Goal: Task Accomplishment & Management: Use online tool/utility

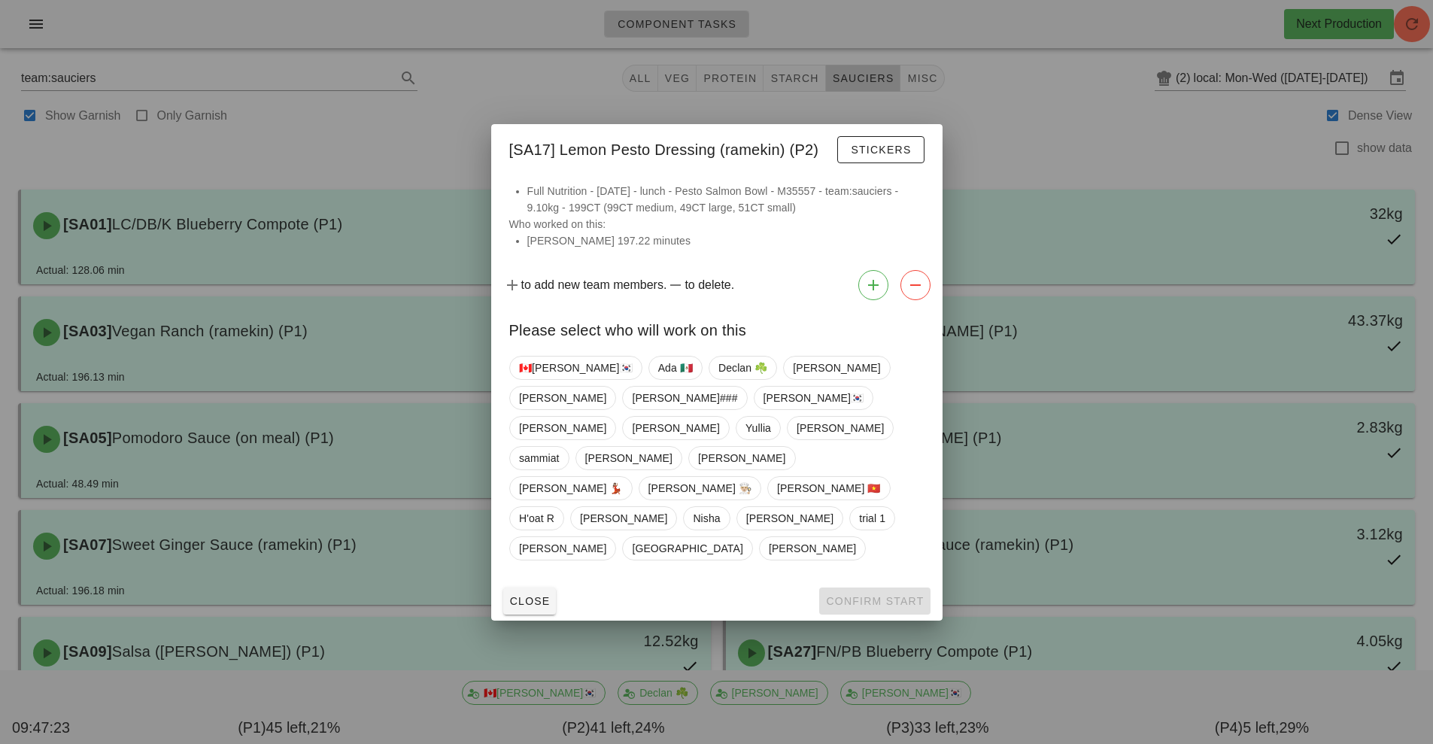
click at [1050, 135] on div at bounding box center [716, 372] width 1433 height 744
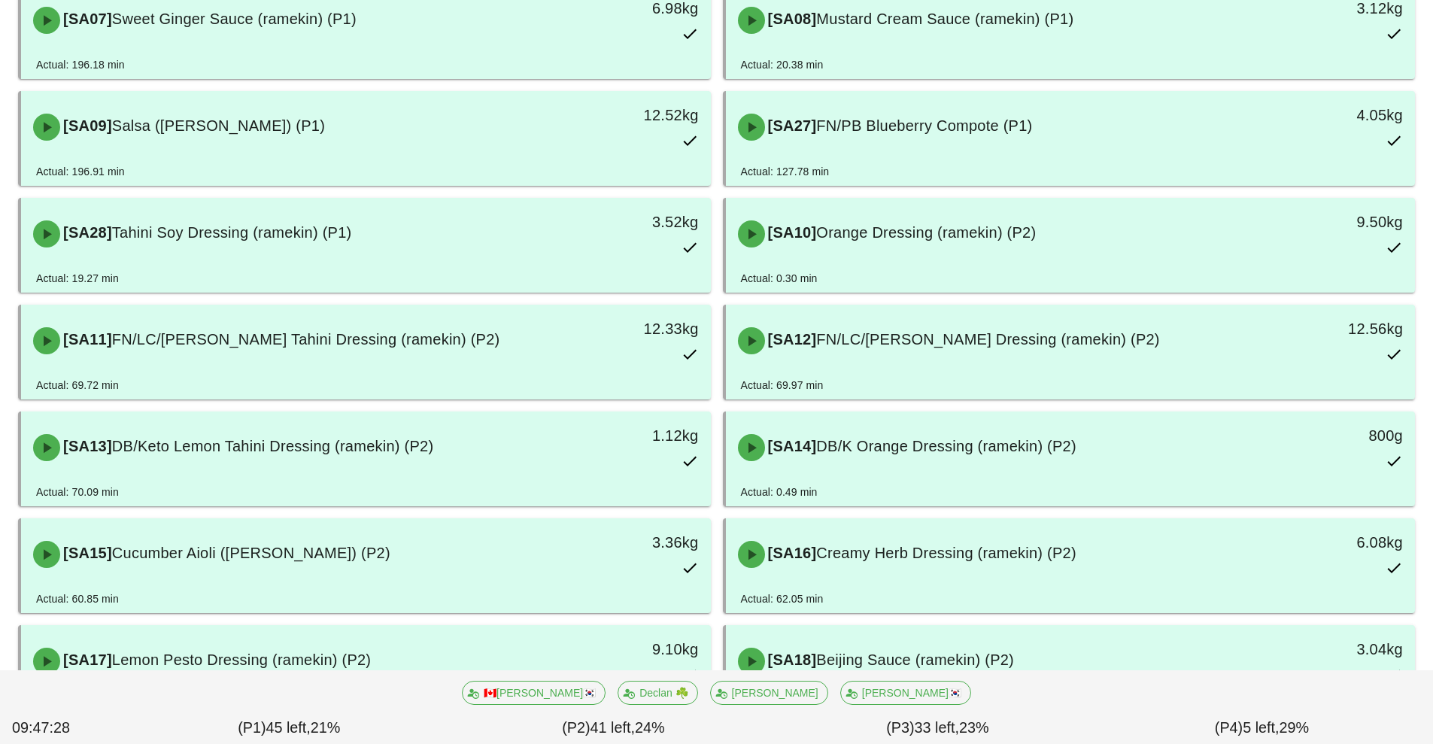
scroll to position [544, 0]
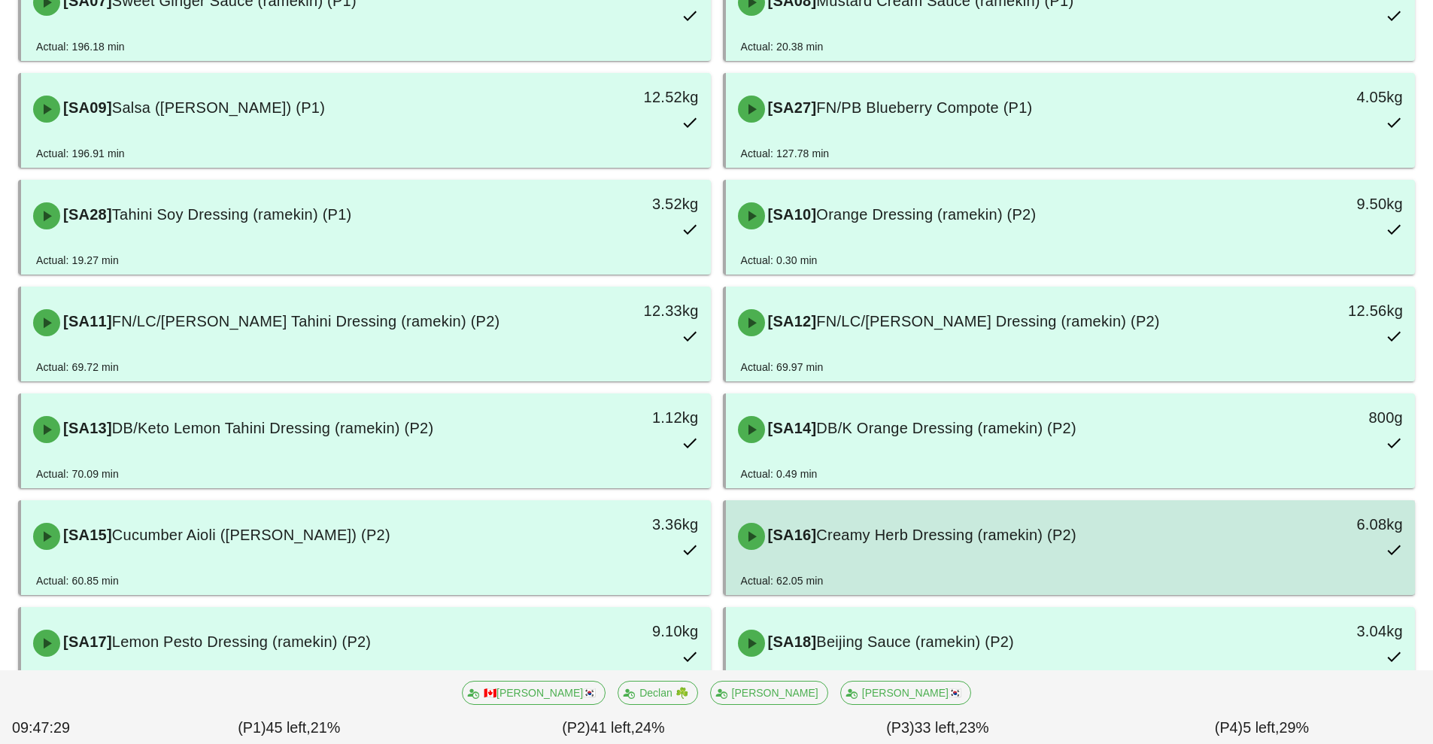
click at [853, 549] on div "[SA16] Creamy Herb Dressing (ramekin) (P2)" at bounding box center [985, 536] width 512 height 45
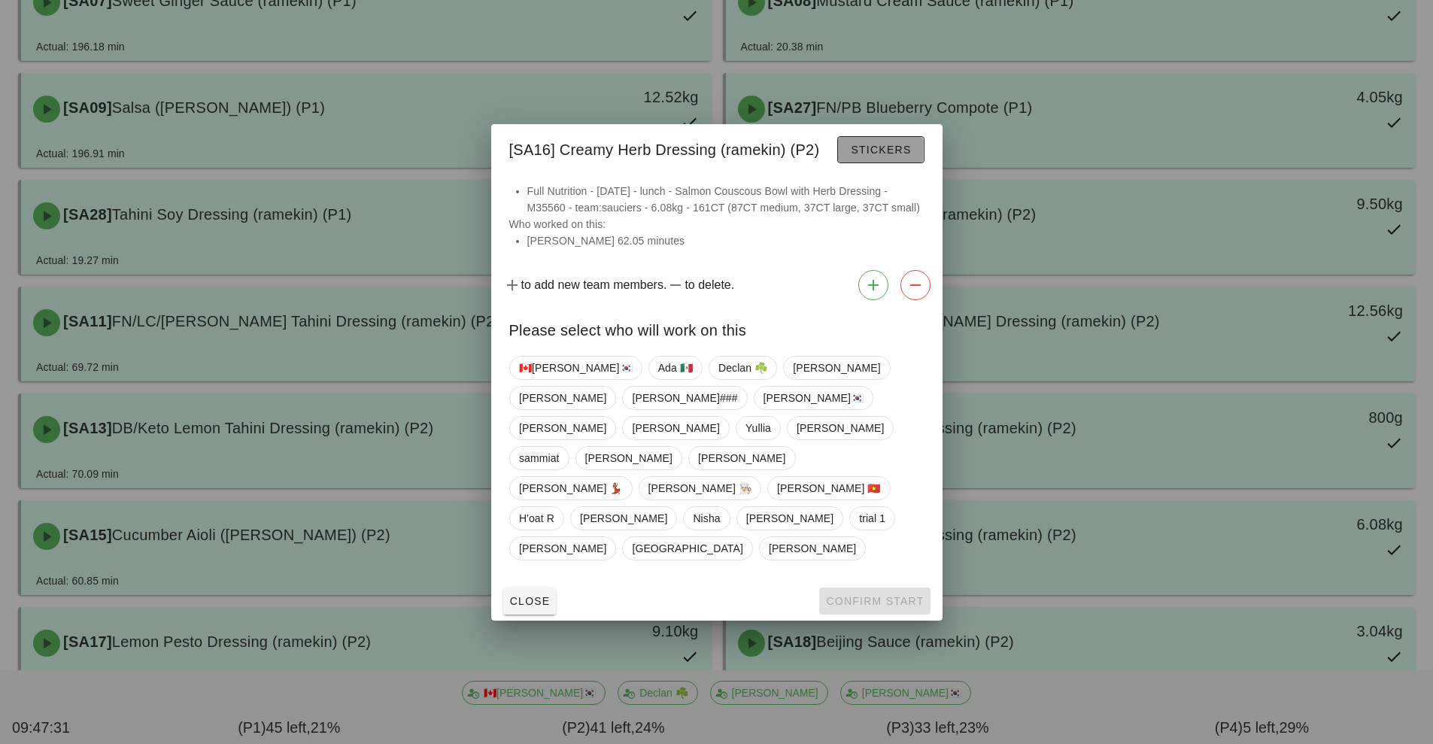
click at [868, 156] on span "Stickers" at bounding box center [880, 150] width 61 height 12
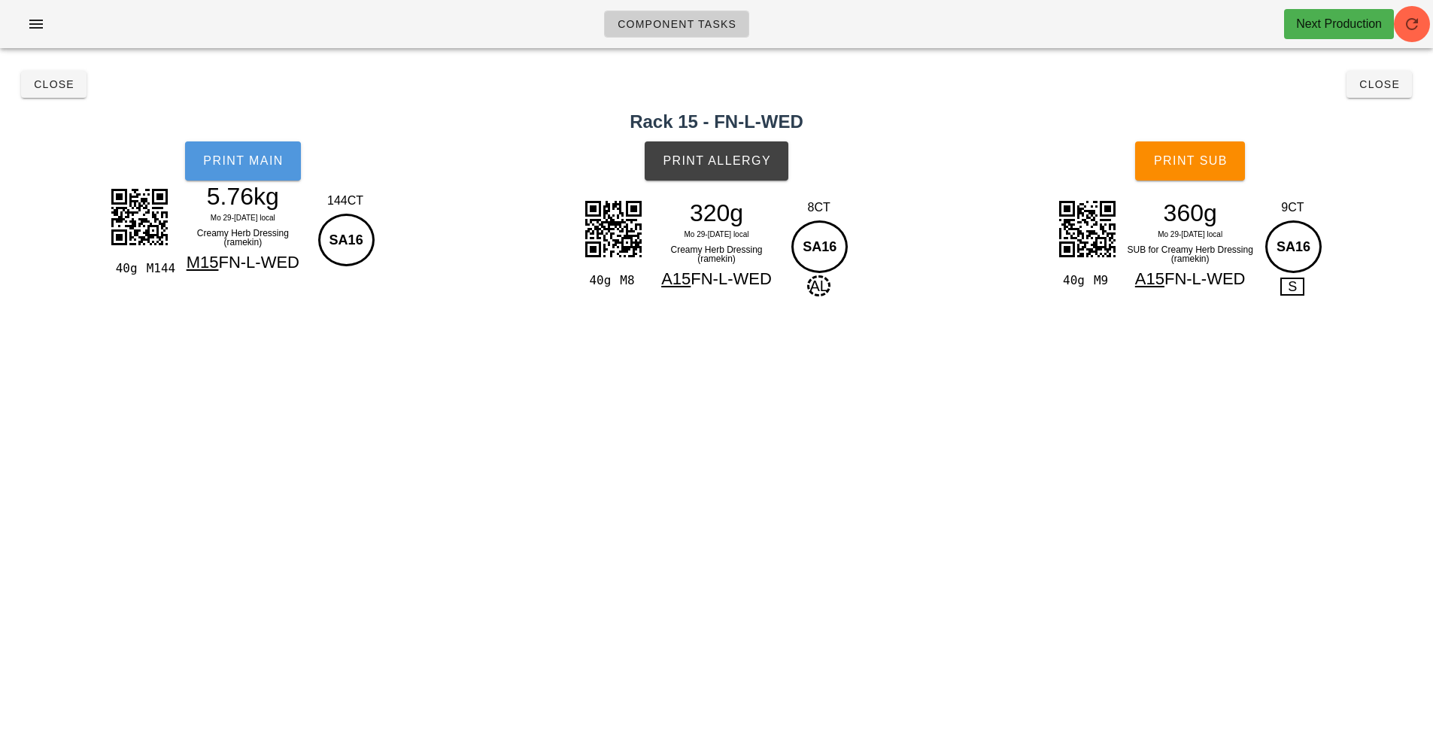
click at [229, 172] on button "Print Main" at bounding box center [243, 160] width 116 height 39
click at [69, 76] on button "Close" at bounding box center [53, 84] width 65 height 27
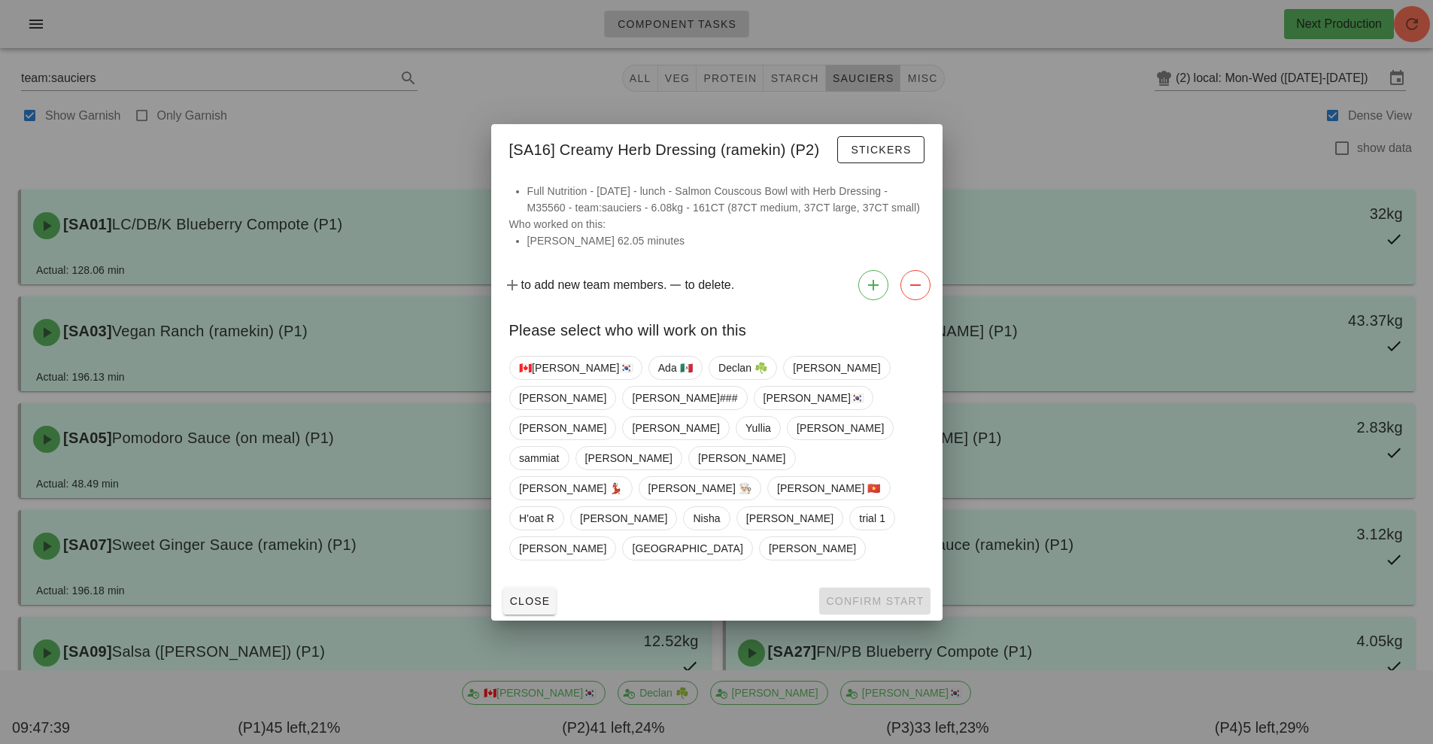
click at [1033, 107] on div at bounding box center [716, 372] width 1433 height 744
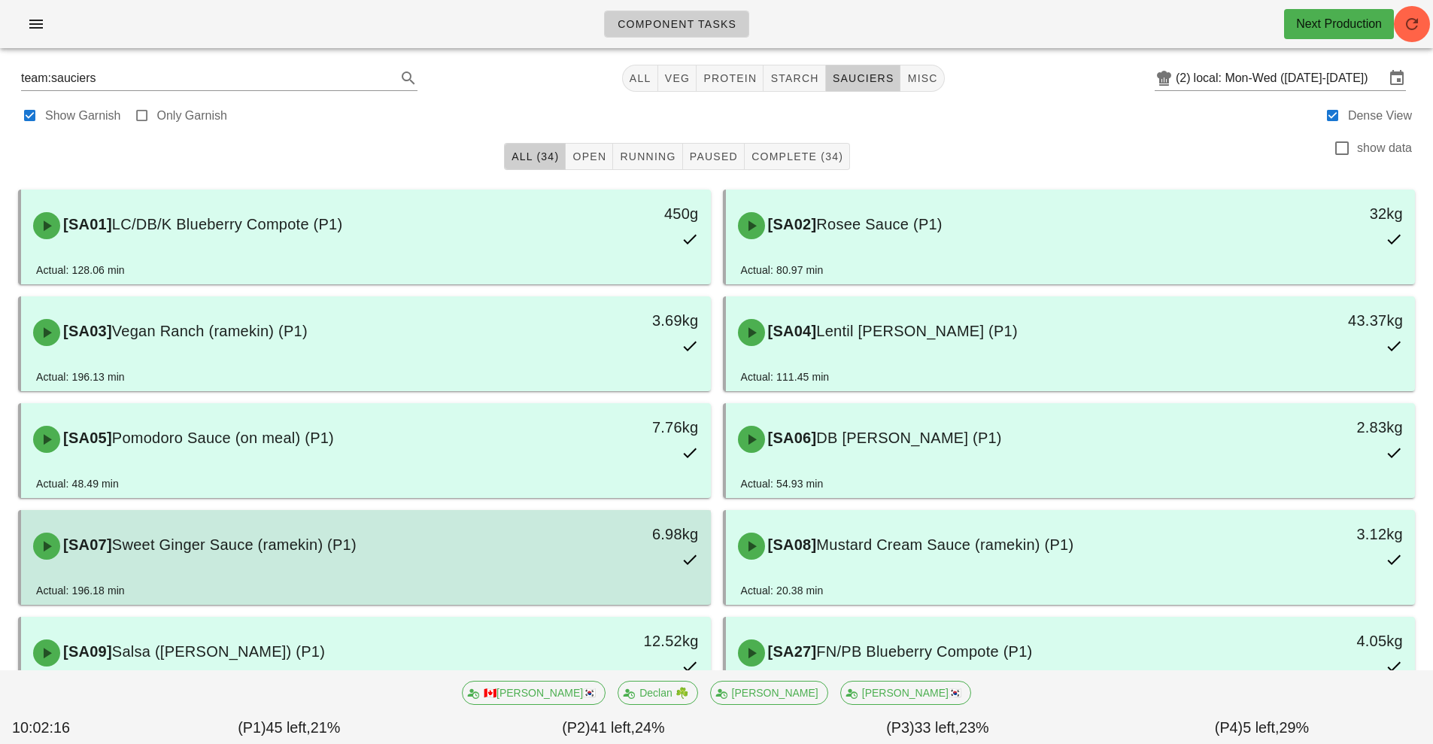
click at [346, 551] on span "Sweet Ginger Sauce (ramekin) (P1)" at bounding box center [234, 544] width 245 height 17
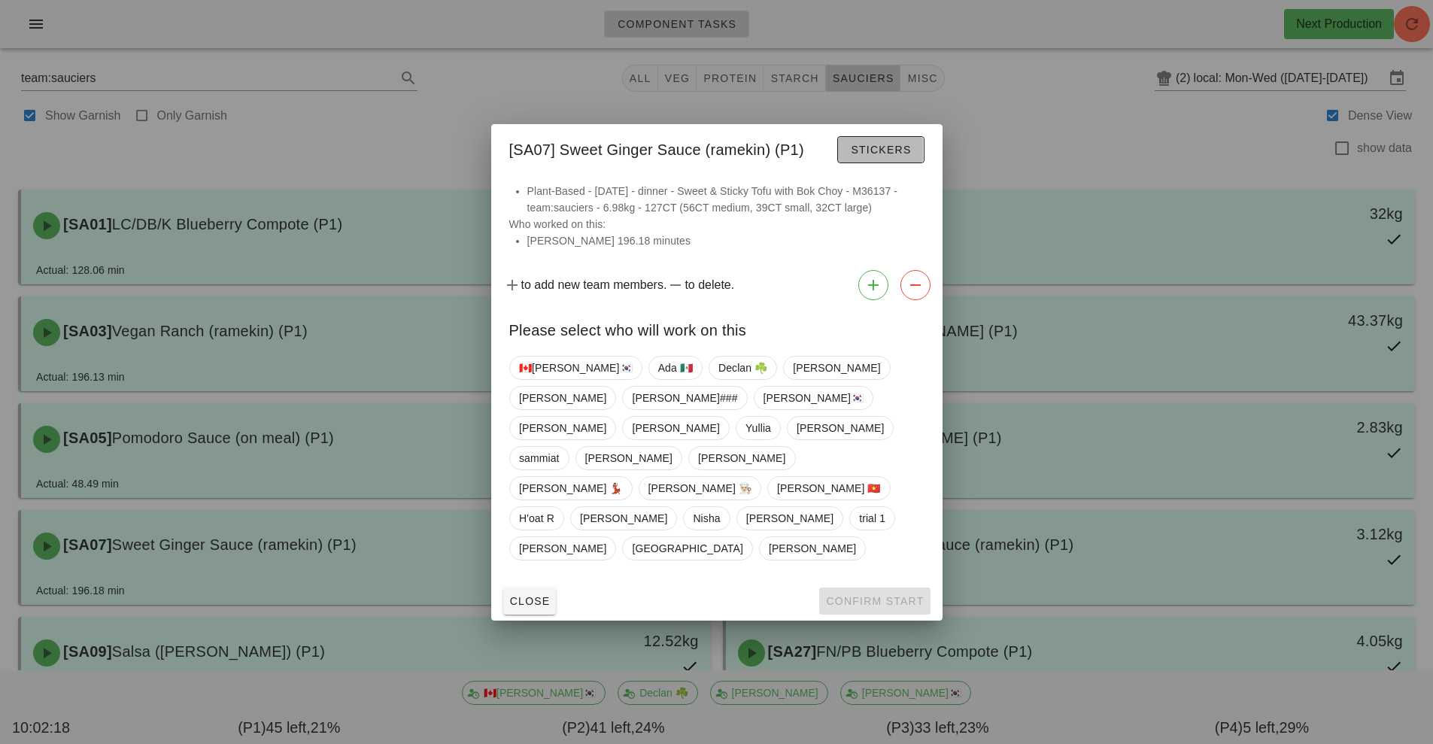
click at [888, 156] on span "Stickers" at bounding box center [880, 150] width 61 height 12
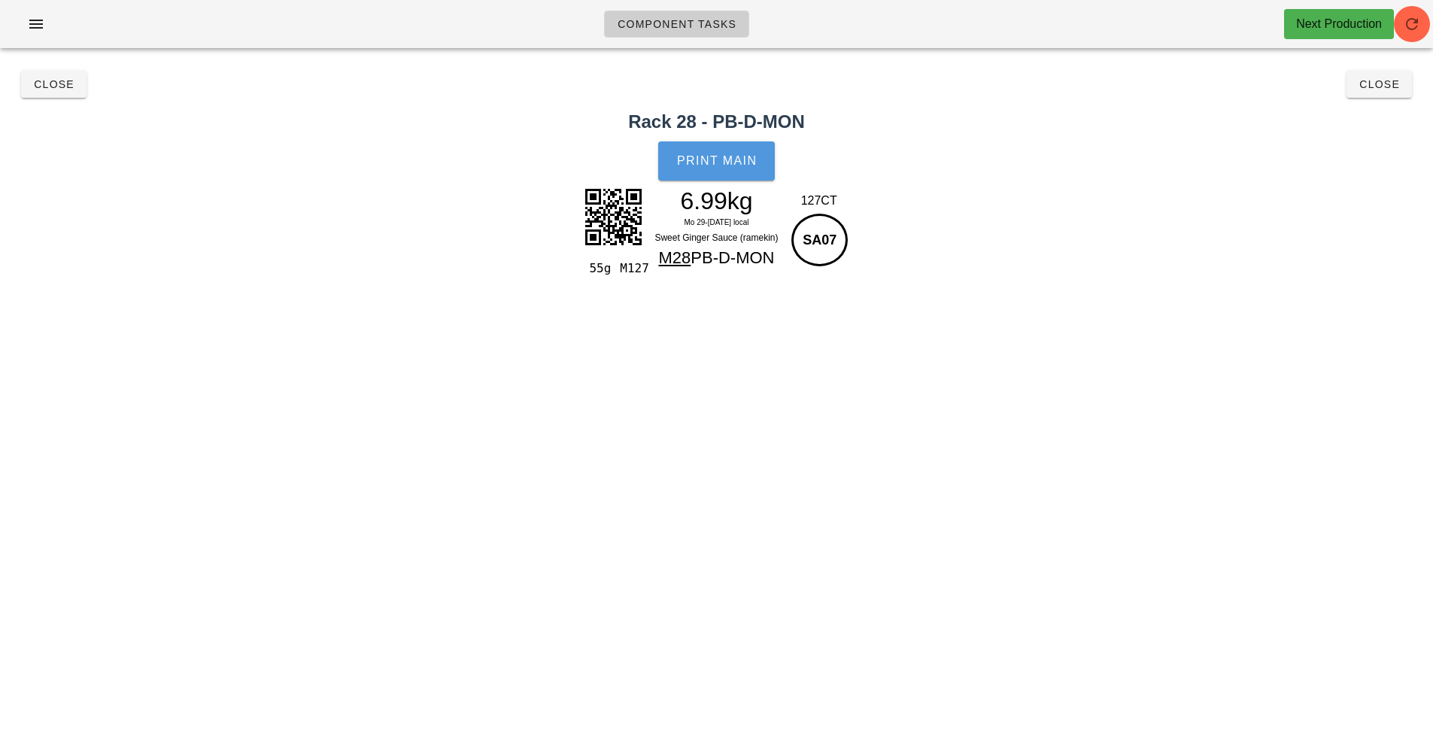
click at [710, 160] on span "Print Main" at bounding box center [716, 161] width 81 height 14
click at [45, 81] on span "Close" at bounding box center [53, 84] width 41 height 12
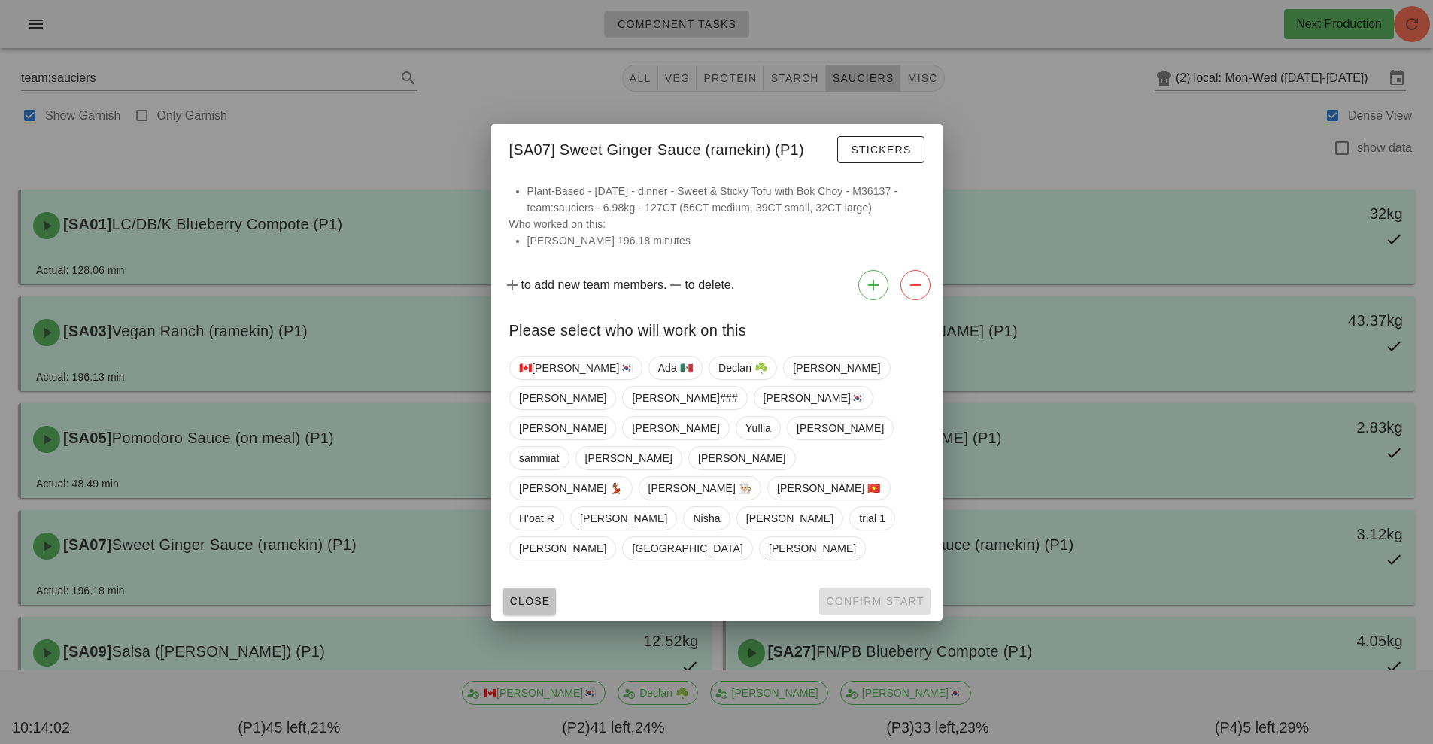
click at [521, 595] on span "Close" at bounding box center [529, 601] width 41 height 12
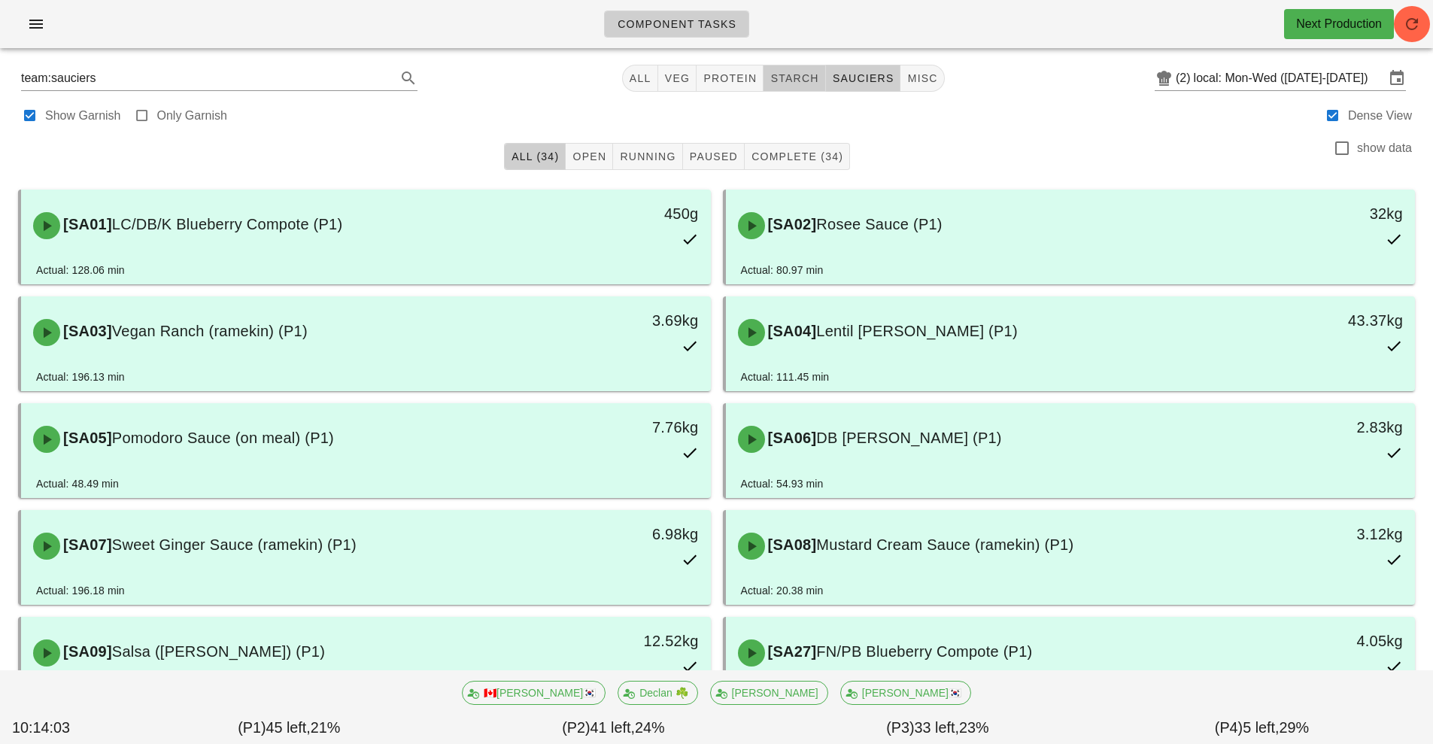
click at [798, 80] on span "starch" at bounding box center [794, 78] width 49 height 12
type input "team:starch"
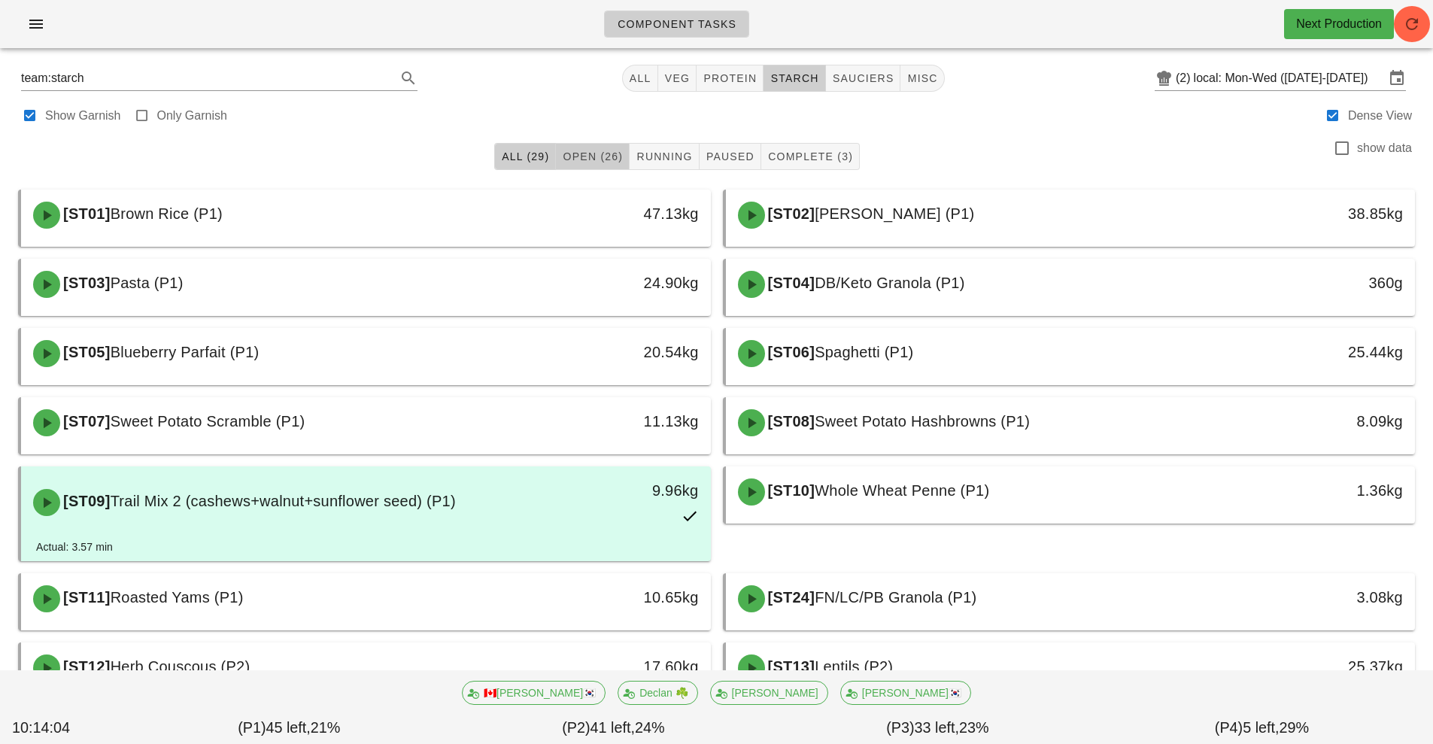
click at [600, 156] on span "Open (26)" at bounding box center [592, 156] width 61 height 12
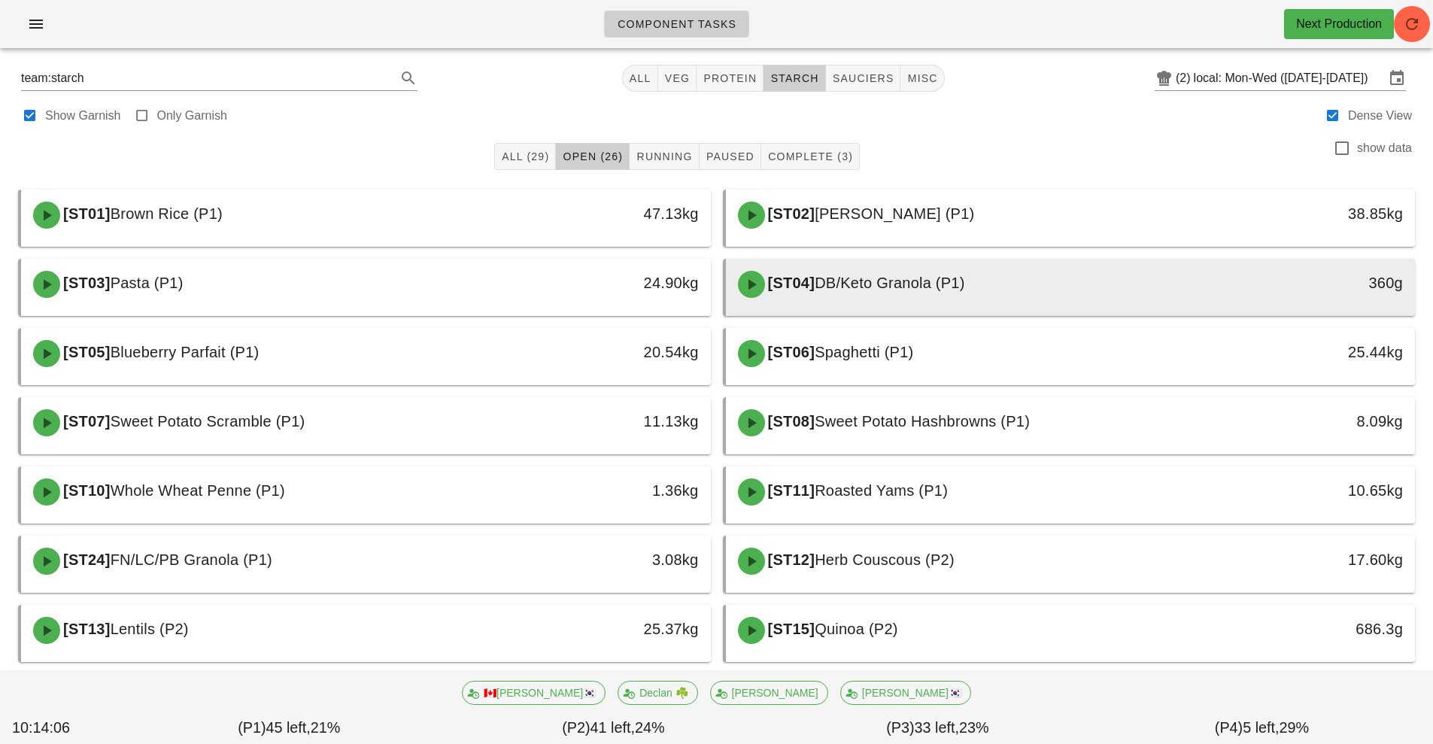
click at [931, 283] on span "DB/Keto Granola (P1)" at bounding box center [890, 283] width 150 height 17
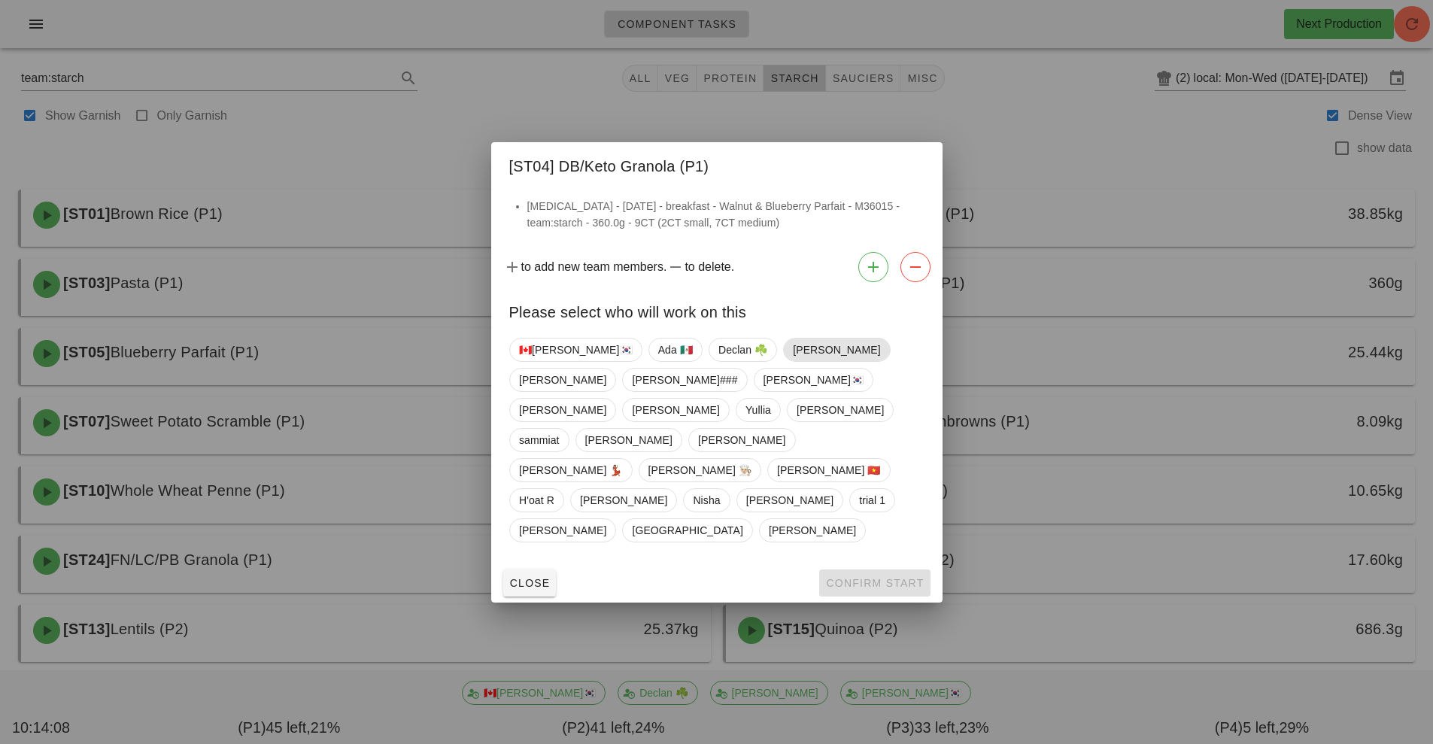
click at [793, 361] on span "[PERSON_NAME]" at bounding box center [836, 350] width 87 height 23
click at [880, 577] on span "Confirm Start" at bounding box center [874, 583] width 99 height 12
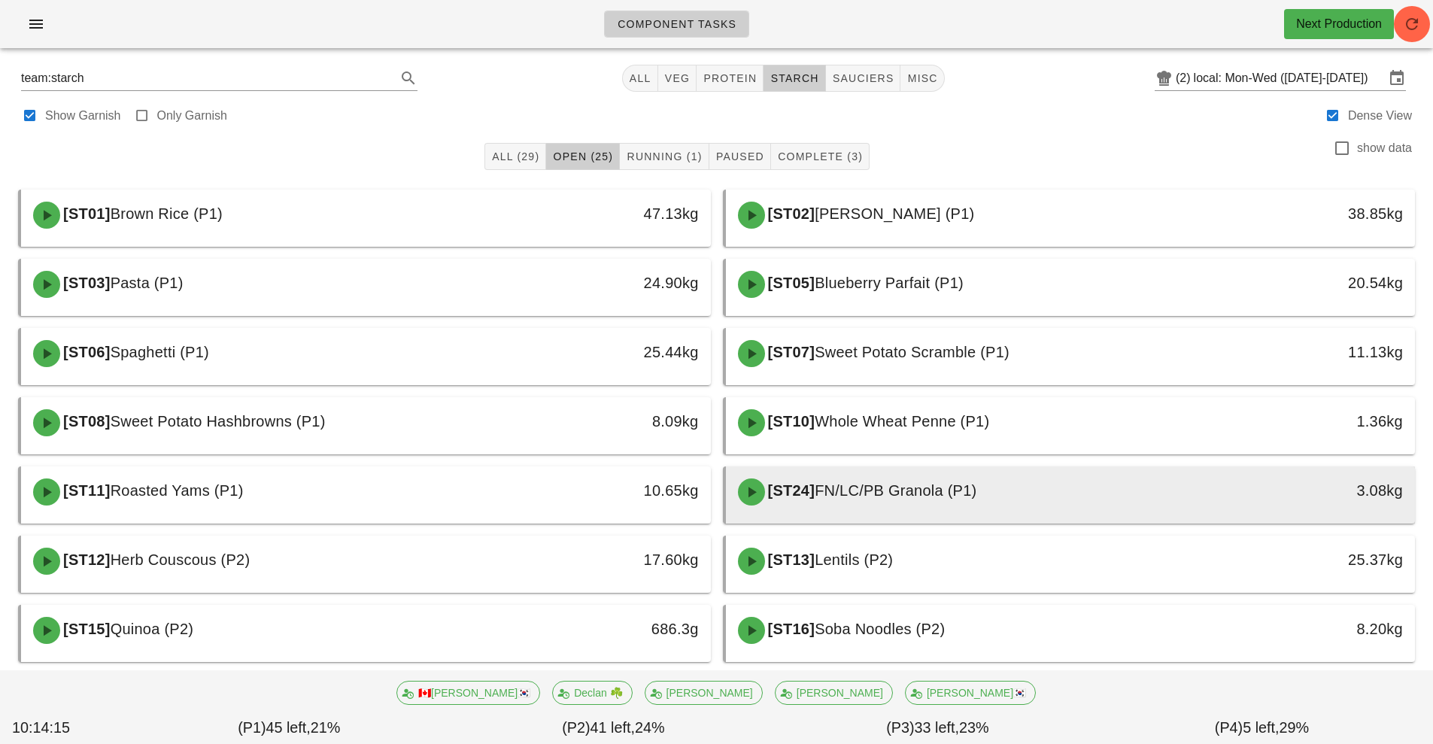
click at [1016, 495] on div "[ST24] FN/LC/PB Granola (P1)" at bounding box center [985, 491] width 512 height 45
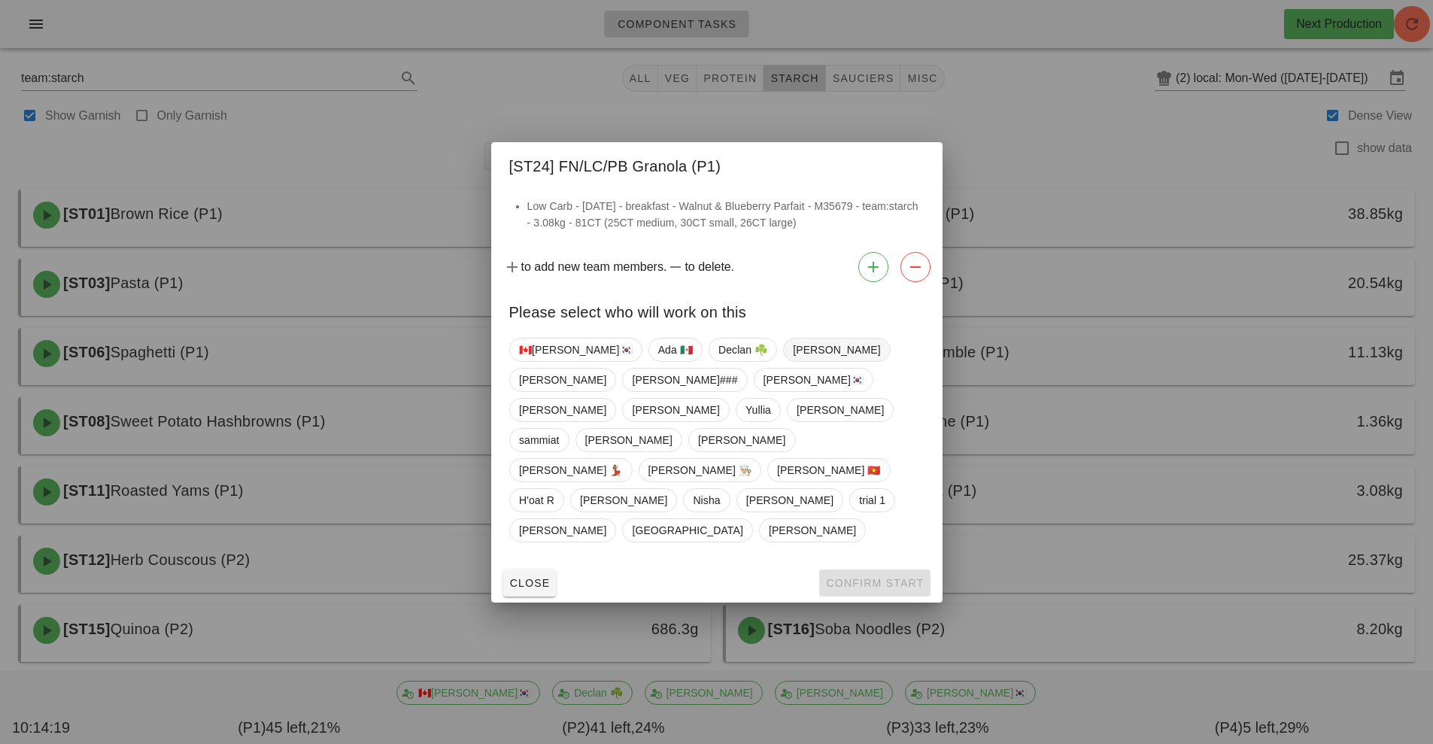
click at [793, 361] on span "[PERSON_NAME]" at bounding box center [836, 350] width 87 height 23
click at [862, 577] on span "Confirm Start" at bounding box center [874, 583] width 99 height 12
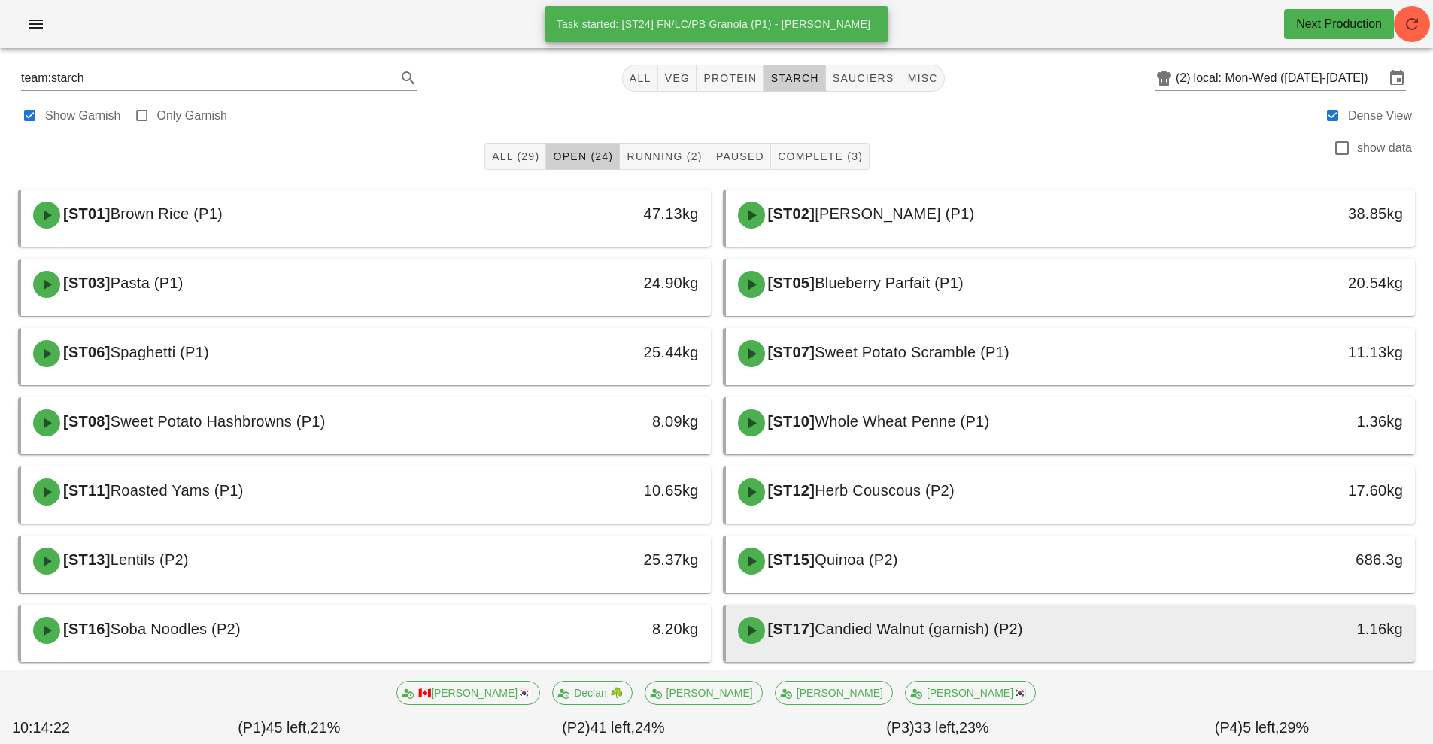
click at [962, 631] on span "Candied Walnut (garnish) (P2)" at bounding box center [919, 629] width 208 height 17
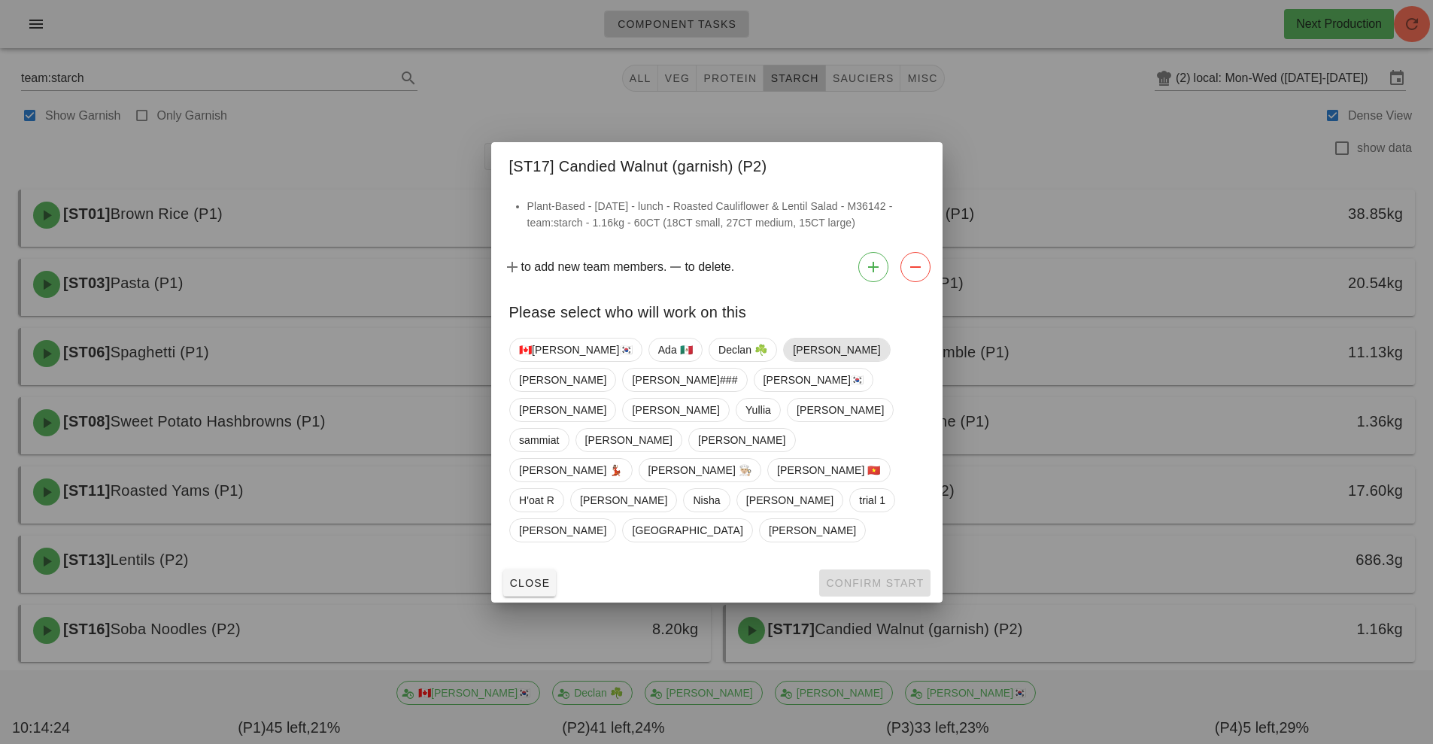
click at [793, 361] on span "[PERSON_NAME]" at bounding box center [836, 350] width 87 height 23
click at [886, 577] on span "Confirm Start" at bounding box center [874, 583] width 99 height 12
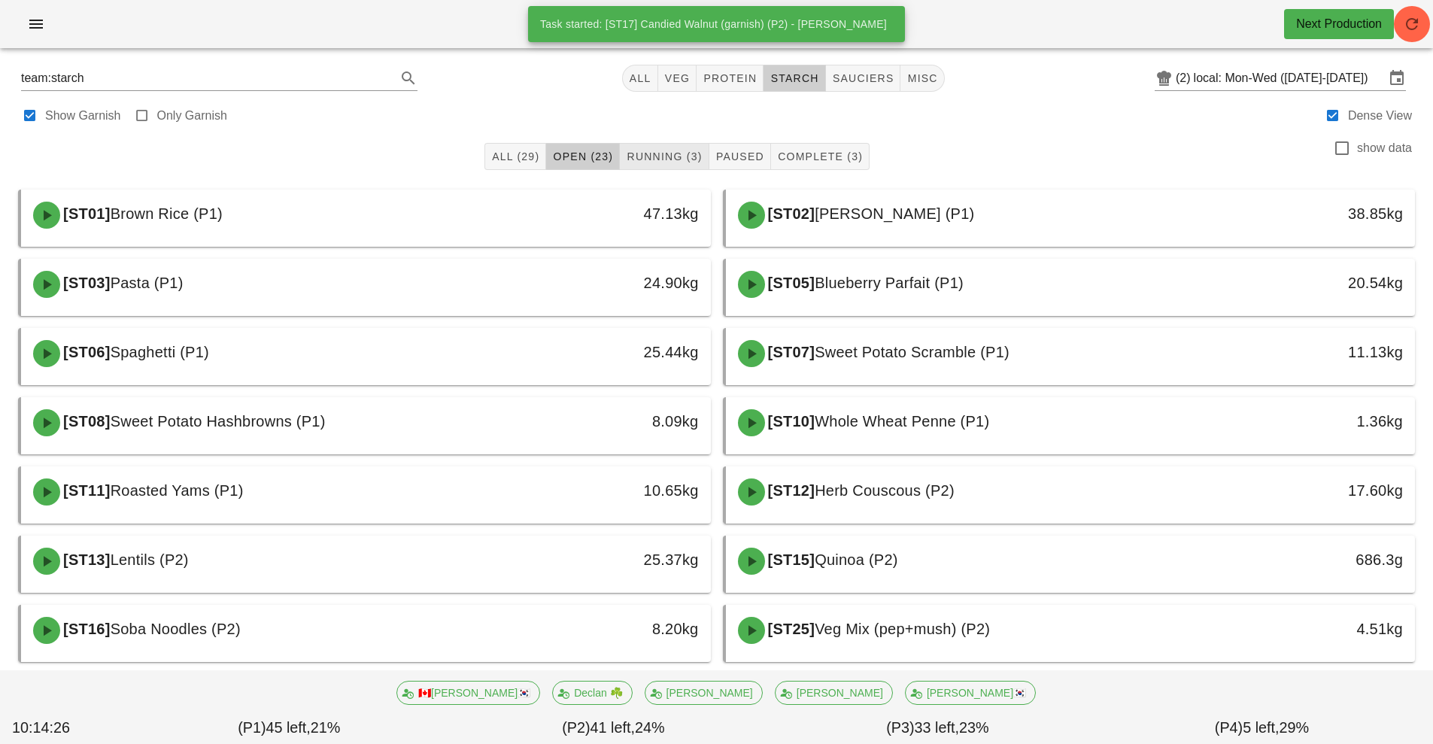
click at [679, 158] on span "Running (3)" at bounding box center [664, 156] width 76 height 12
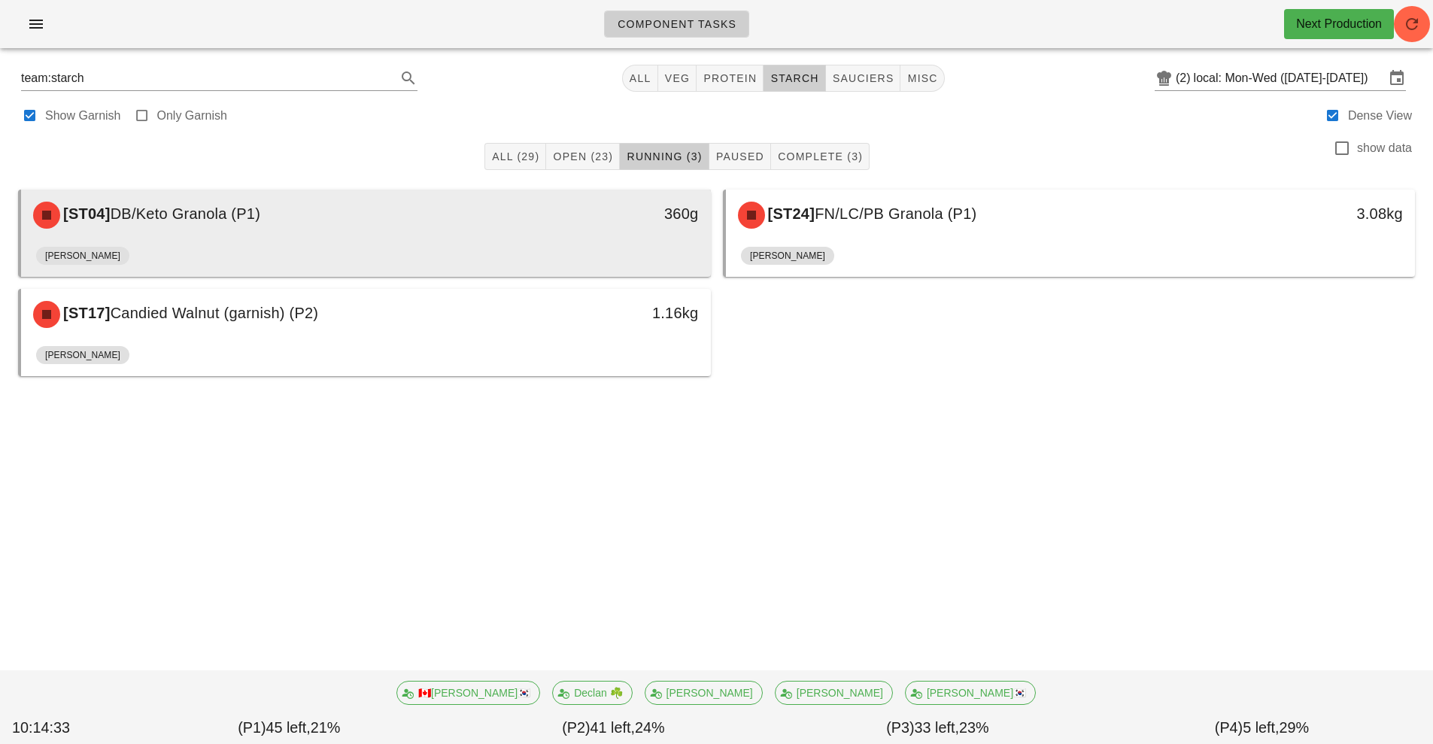
click at [501, 232] on div "[ST04] DB/Keto Granola (P1)" at bounding box center [280, 215] width 512 height 45
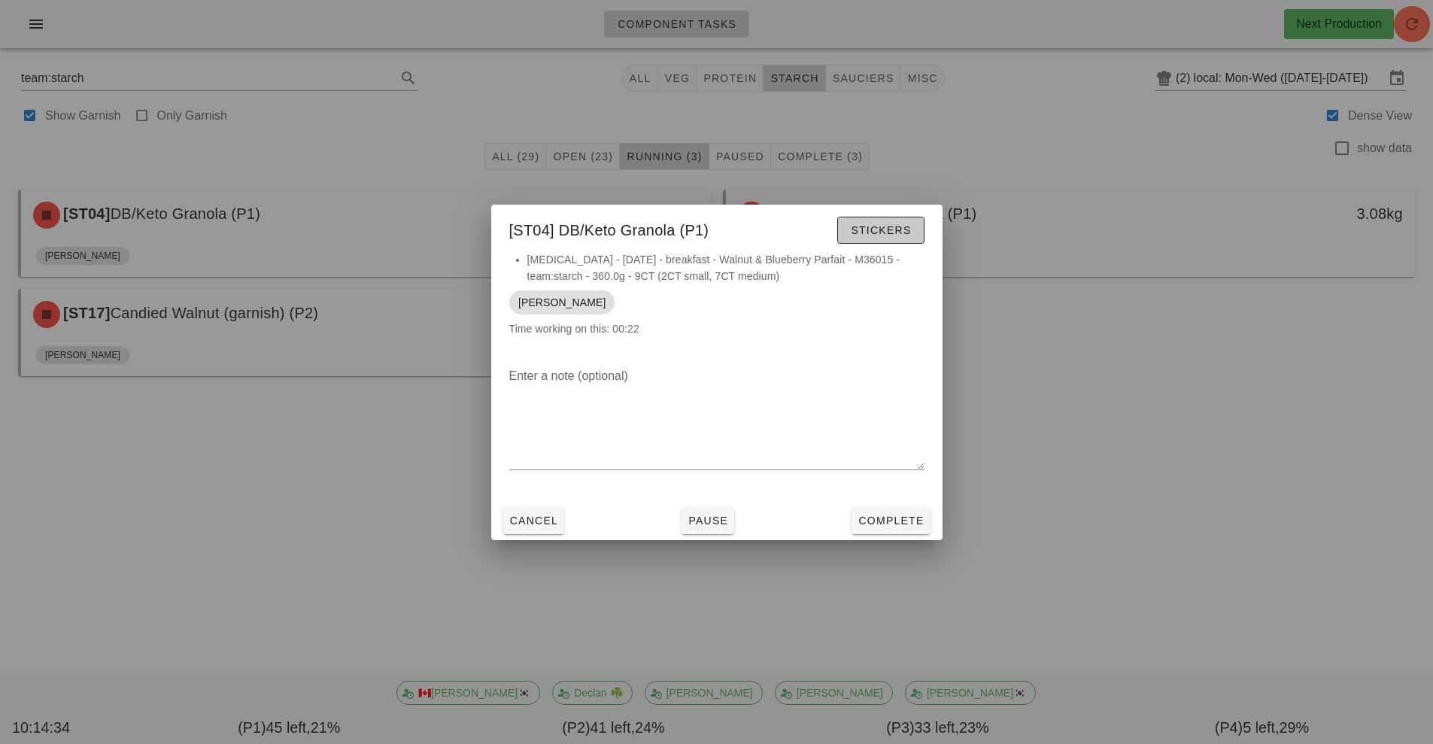
click at [880, 231] on span "Stickers" at bounding box center [880, 230] width 61 height 12
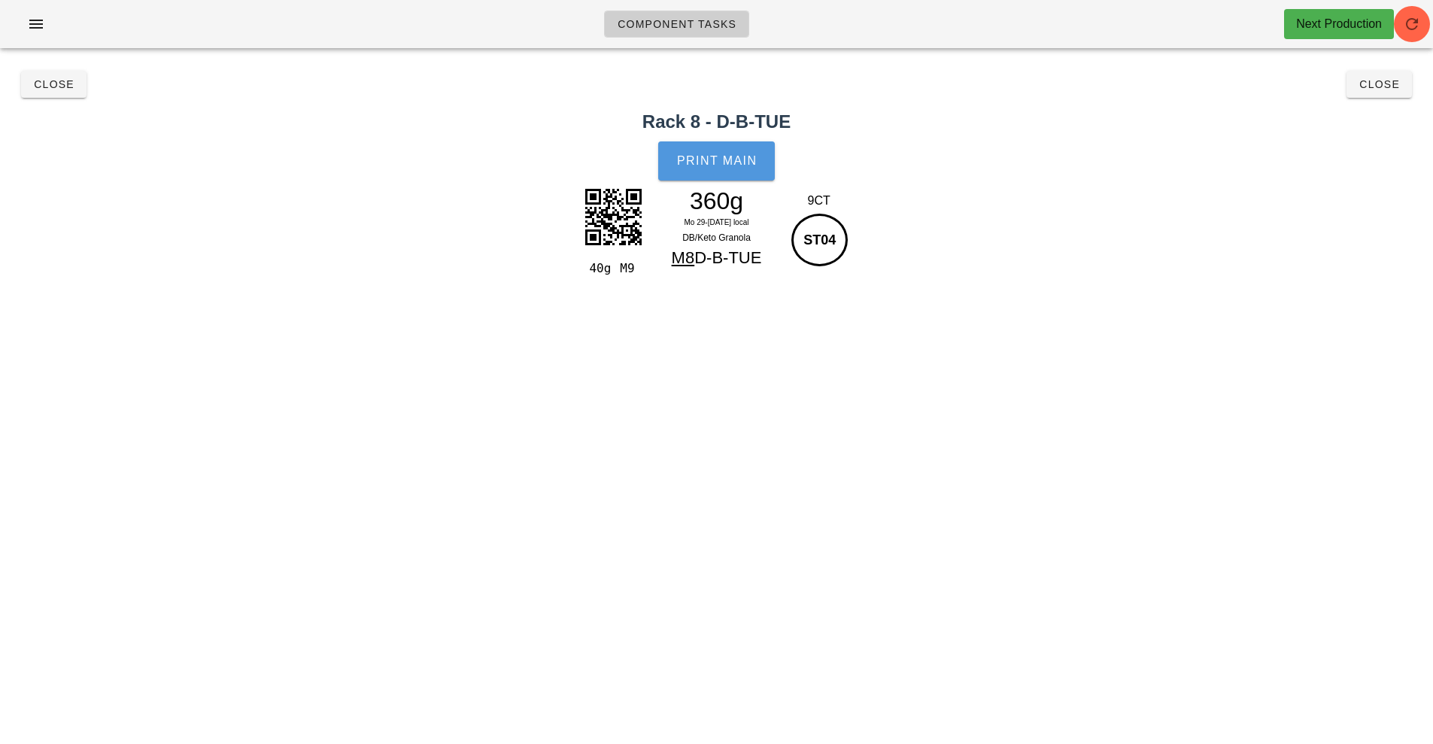
click at [727, 168] on button "Print Main" at bounding box center [716, 160] width 116 height 39
click at [1367, 93] on button "Close" at bounding box center [1379, 84] width 65 height 27
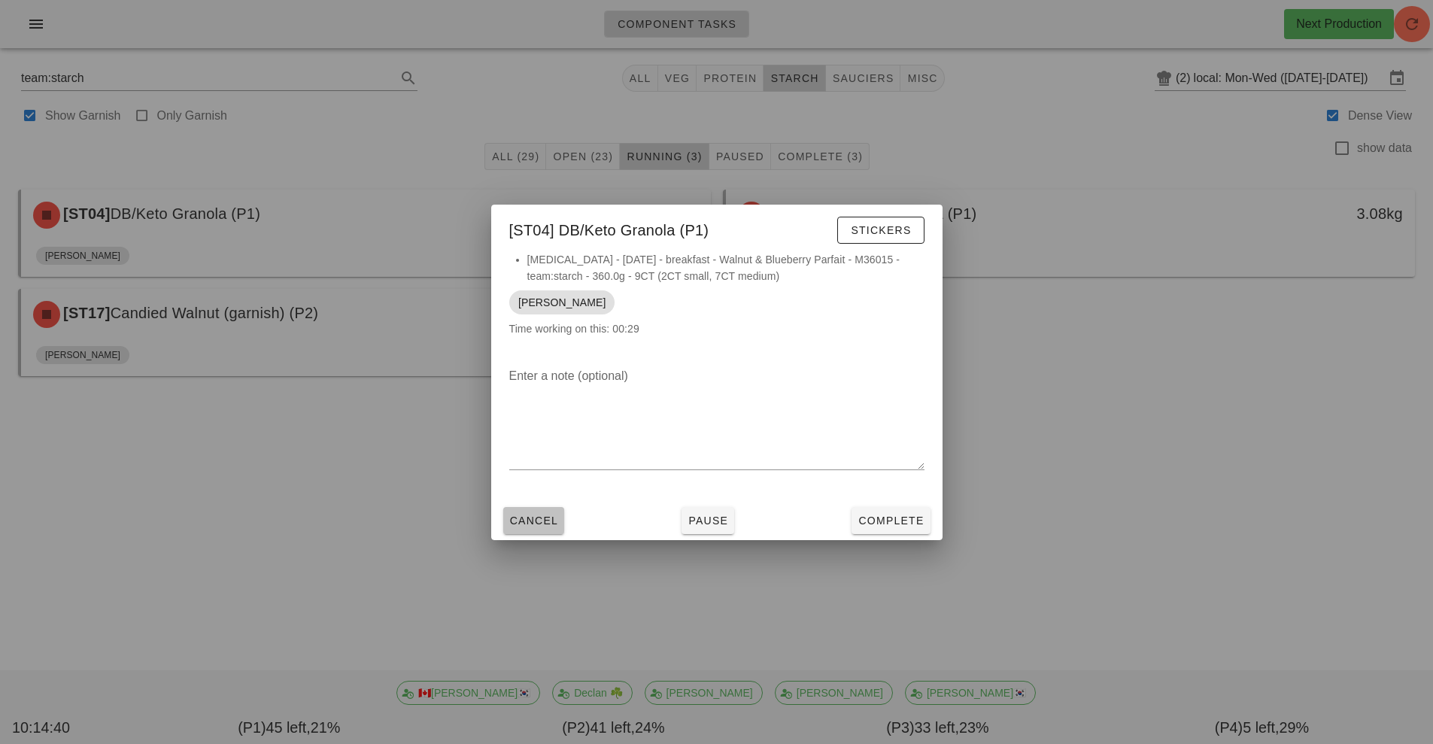
click at [533, 531] on button "Cancel" at bounding box center [534, 520] width 62 height 27
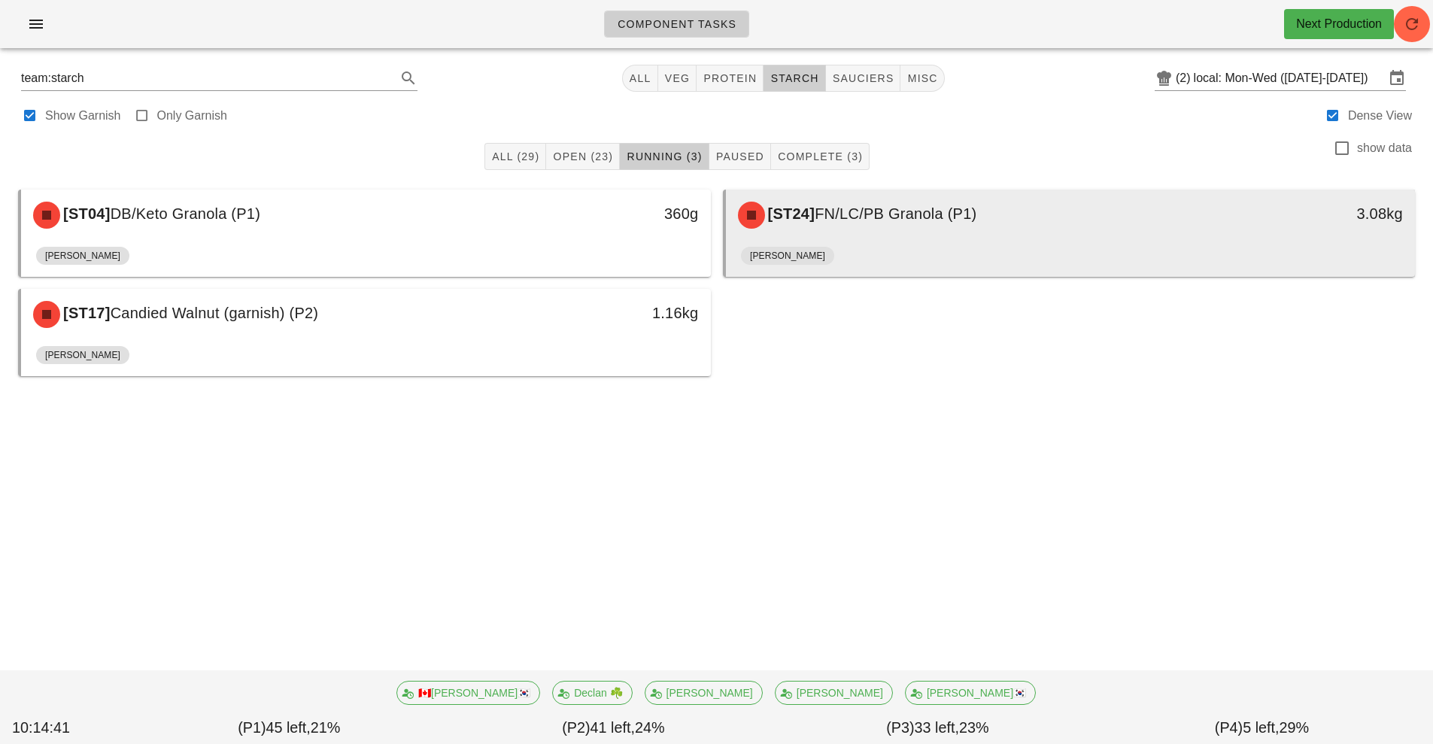
click at [1056, 227] on div "[ST24] FN/LC/PB Granola (P1)" at bounding box center [985, 215] width 512 height 45
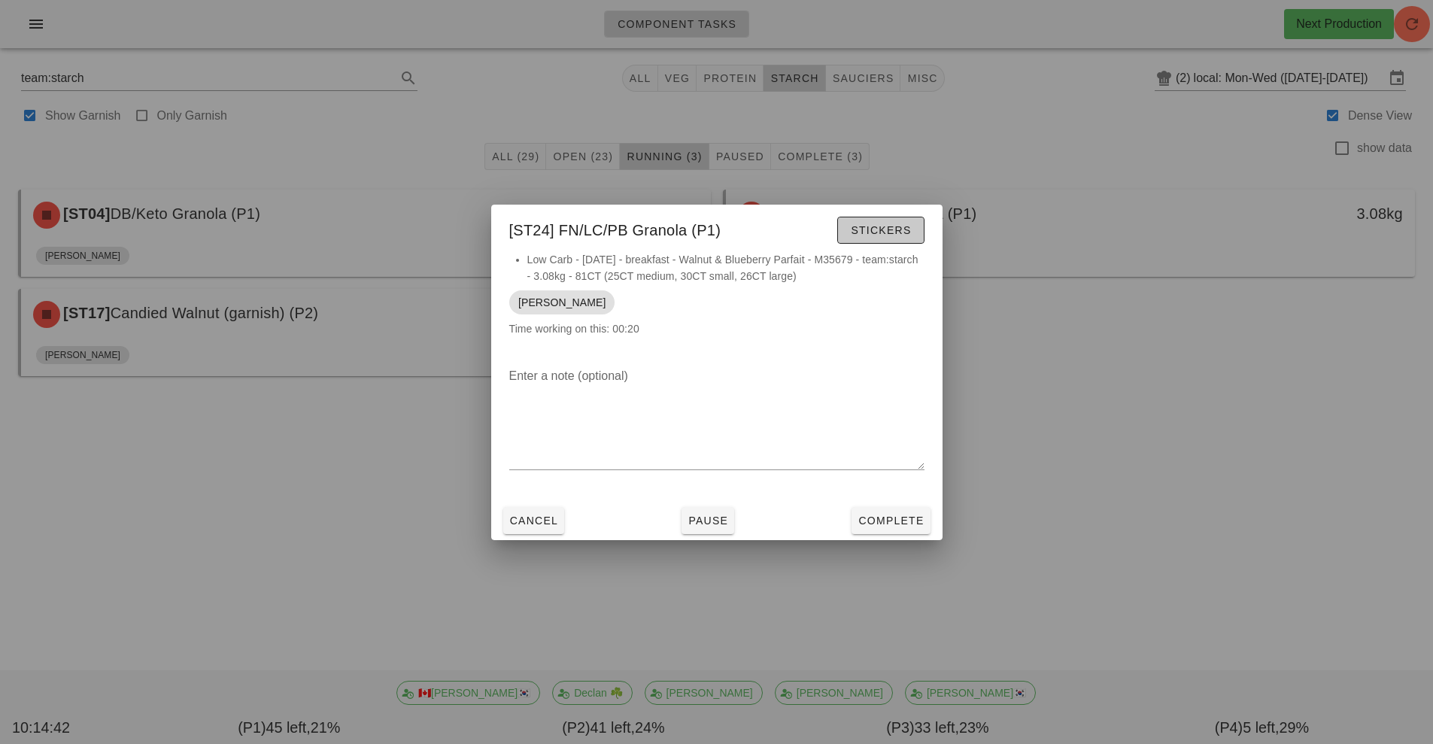
click at [892, 236] on span "Stickers" at bounding box center [880, 230] width 61 height 12
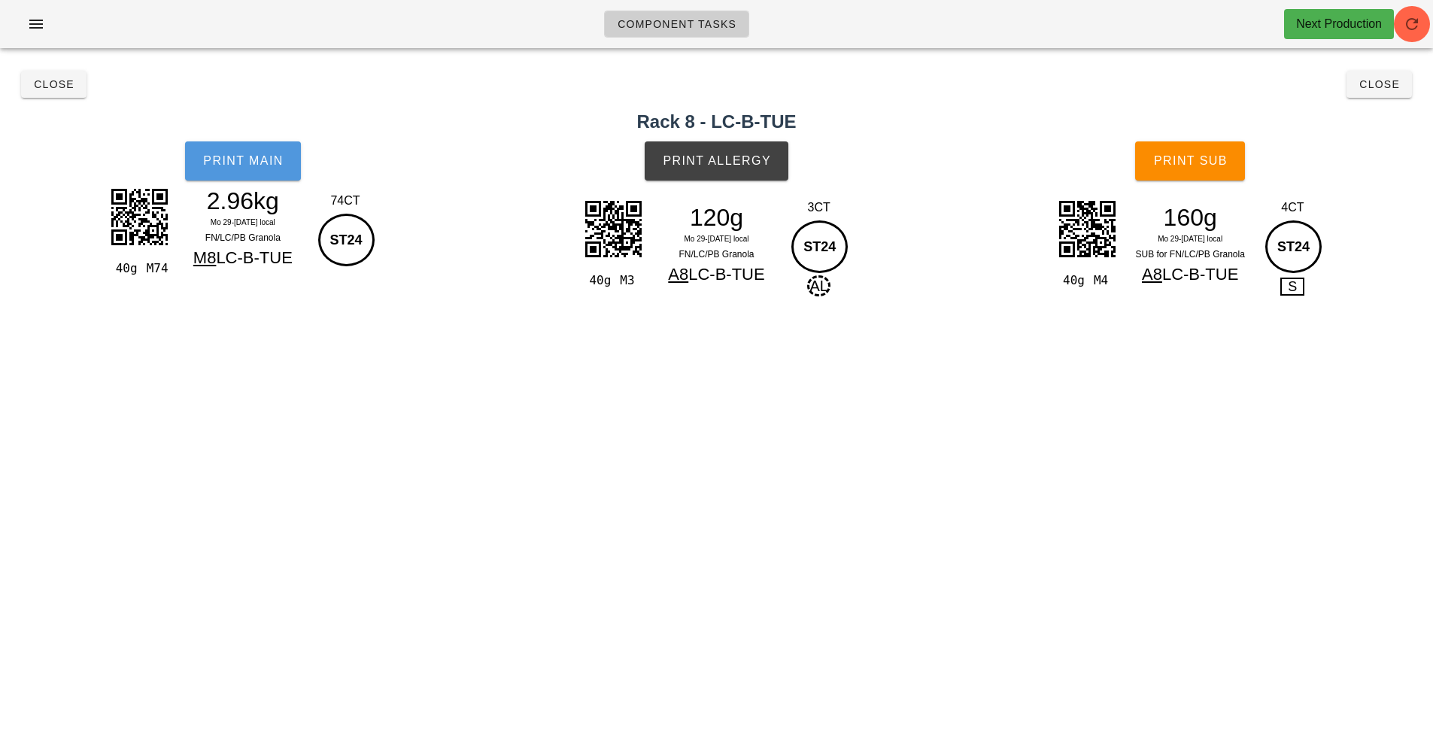
click at [246, 166] on span "Print Main" at bounding box center [242, 161] width 81 height 14
click at [749, 165] on span "Print Allergy" at bounding box center [716, 161] width 109 height 14
click at [1189, 169] on button "Print Sub" at bounding box center [1190, 160] width 110 height 39
click at [1355, 96] on button "Close" at bounding box center [1379, 84] width 65 height 27
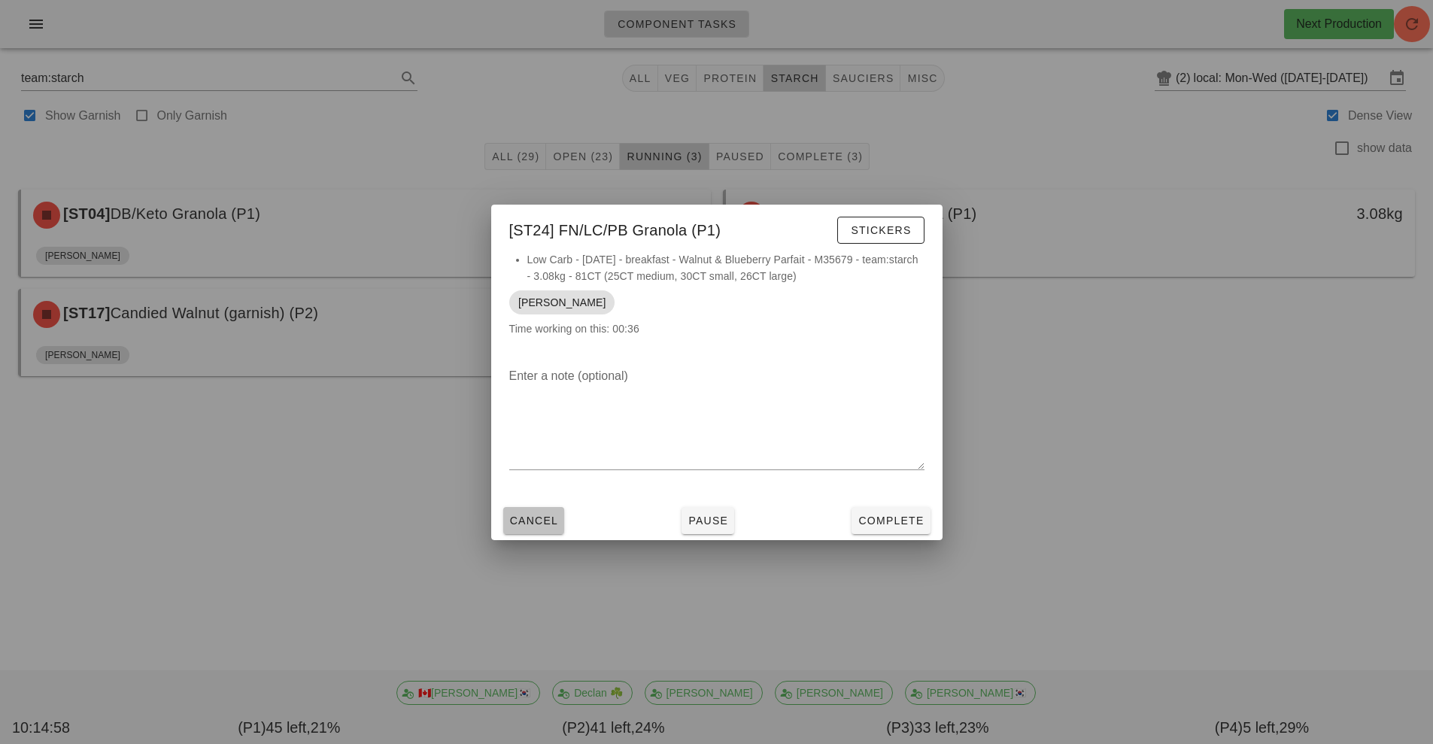
click at [547, 521] on span "Cancel" at bounding box center [534, 521] width 50 height 12
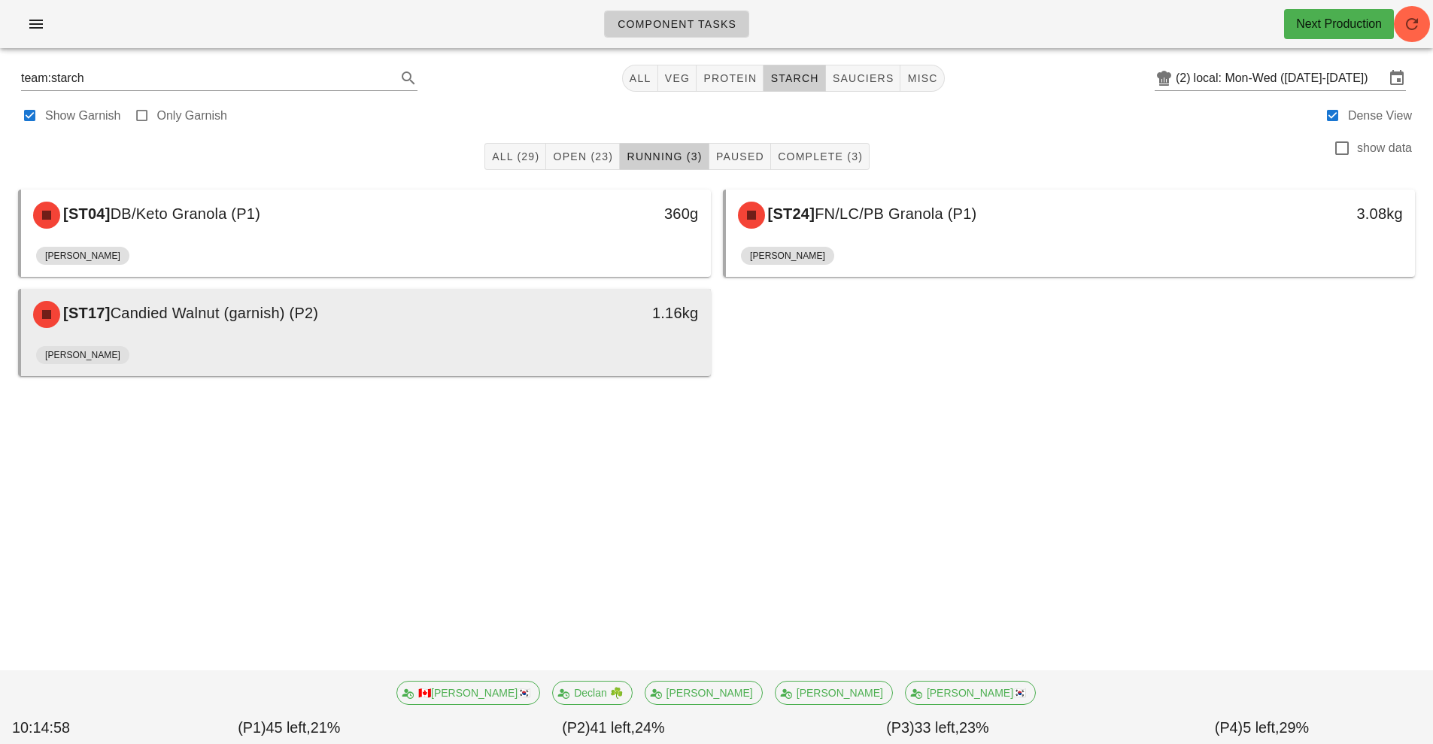
click at [290, 324] on div "[ST17] Candied Walnut (garnish) (P2)" at bounding box center [280, 314] width 512 height 45
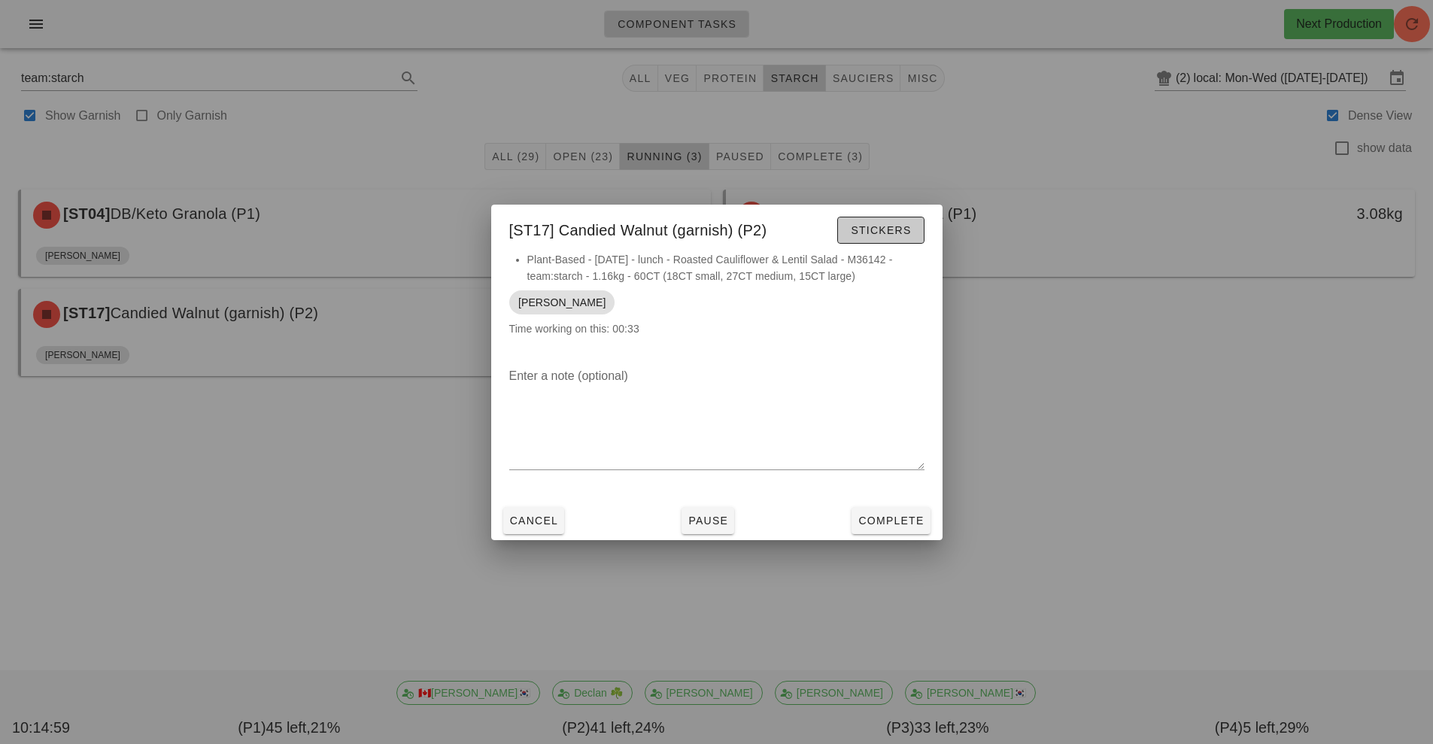
click at [871, 224] on span "Stickers" at bounding box center [880, 230] width 61 height 12
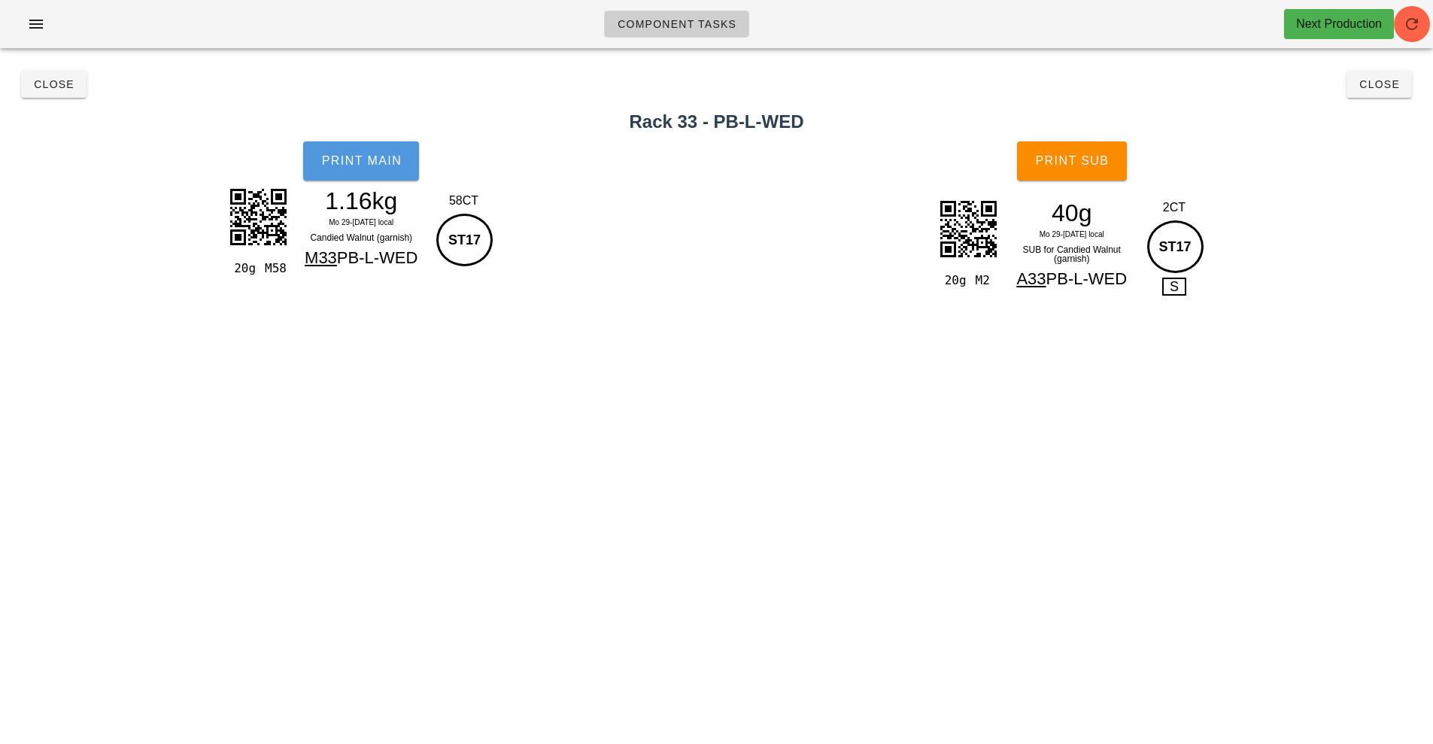
click at [356, 155] on span "Print Main" at bounding box center [361, 161] width 81 height 14
click at [1075, 157] on span "Print Sub" at bounding box center [1072, 161] width 74 height 14
click at [35, 87] on span "Close" at bounding box center [53, 84] width 41 height 12
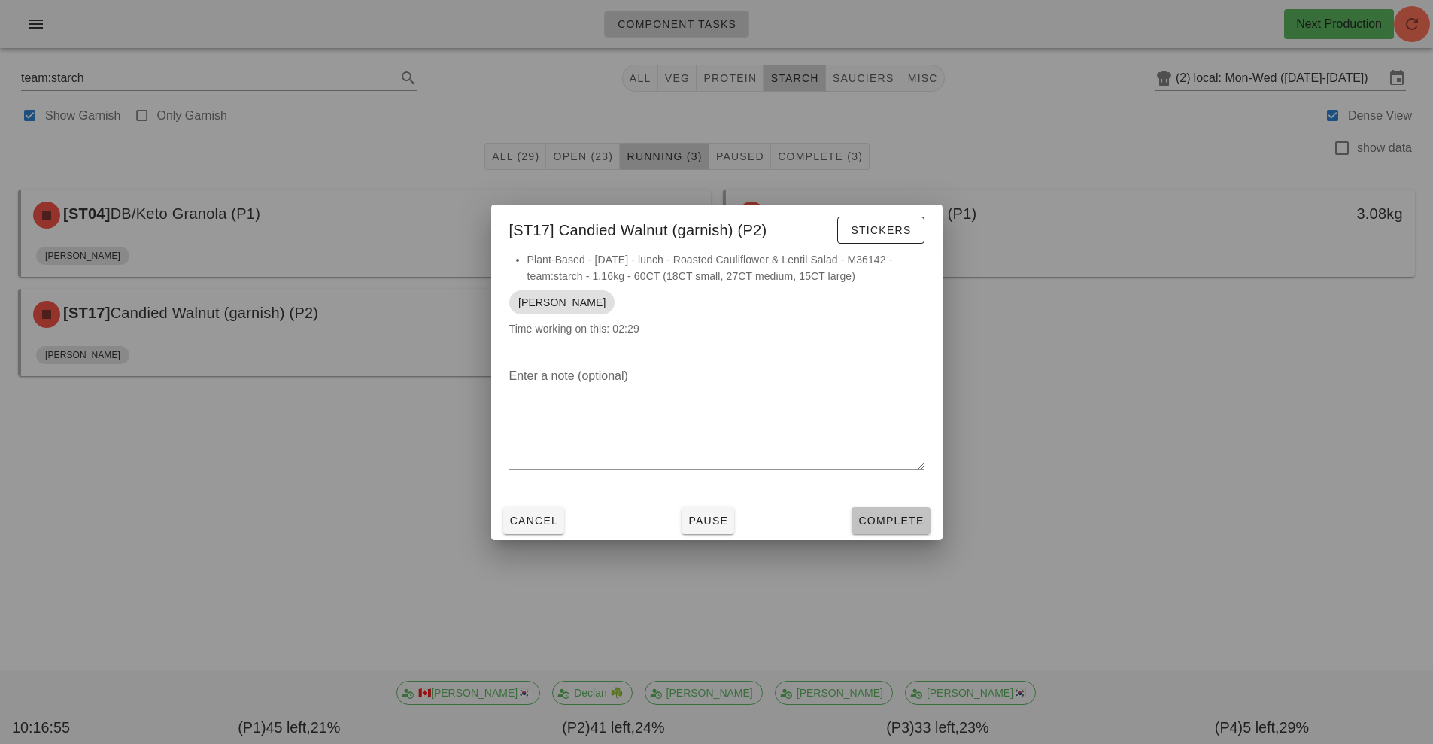
click at [883, 521] on span "Complete" at bounding box center [891, 521] width 66 height 12
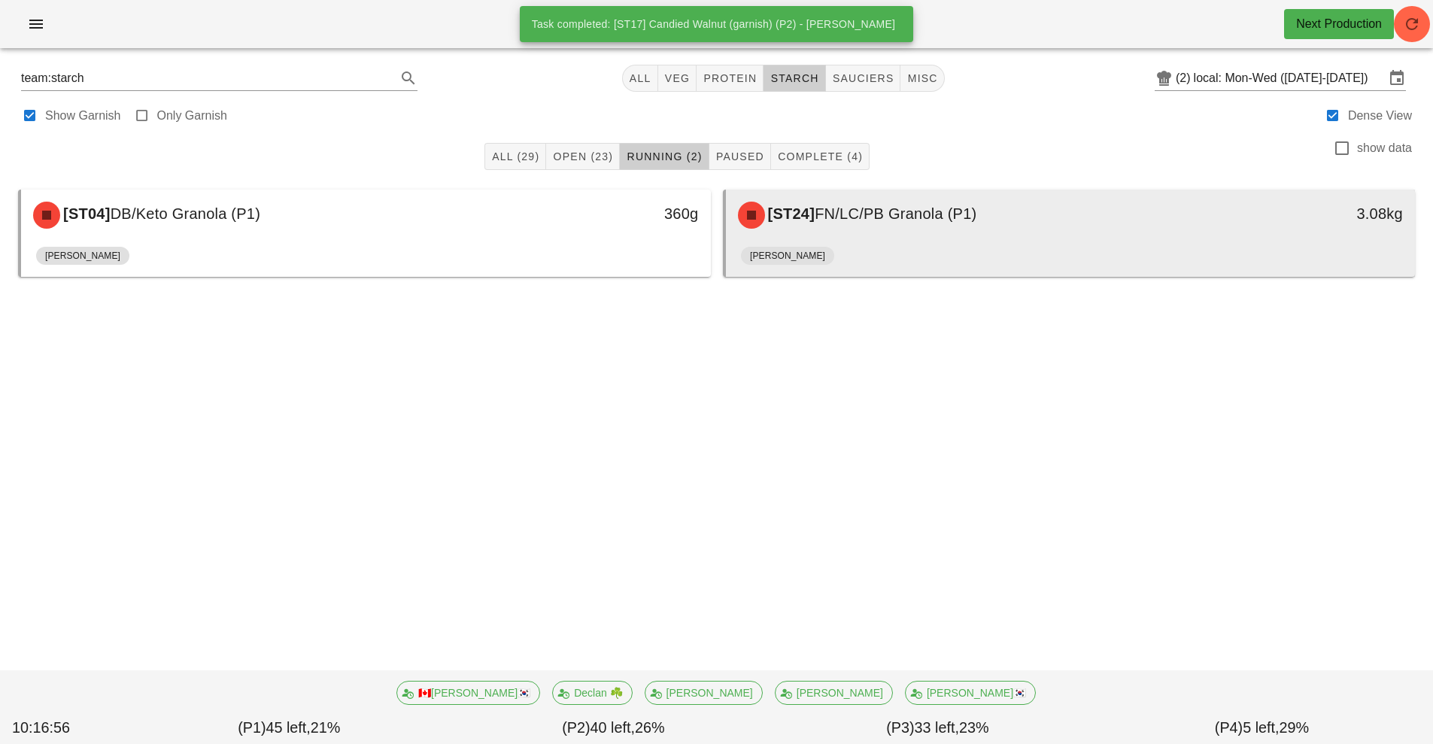
click at [895, 236] on div "[ST24] FN/LC/PB Granola (P1)" at bounding box center [985, 215] width 512 height 45
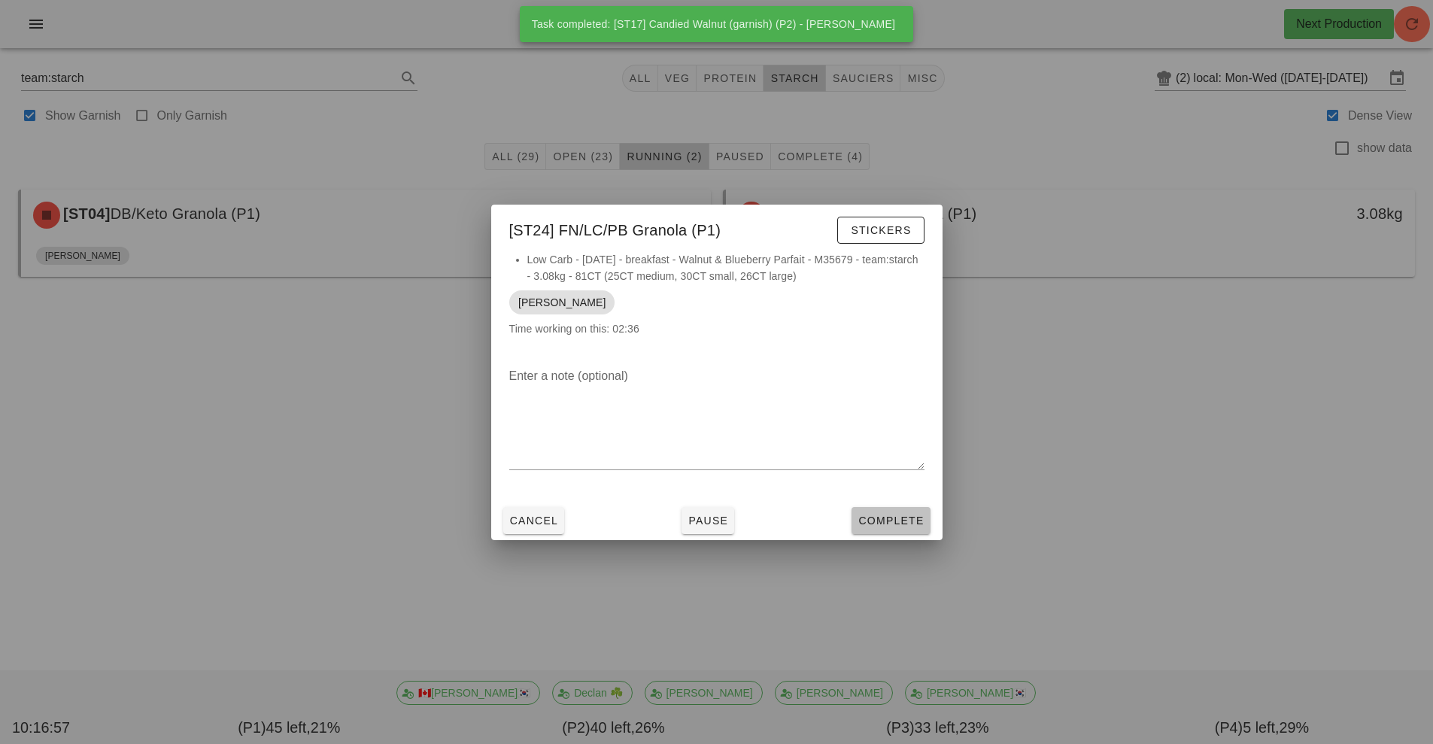
click at [882, 518] on span "Complete" at bounding box center [891, 521] width 66 height 12
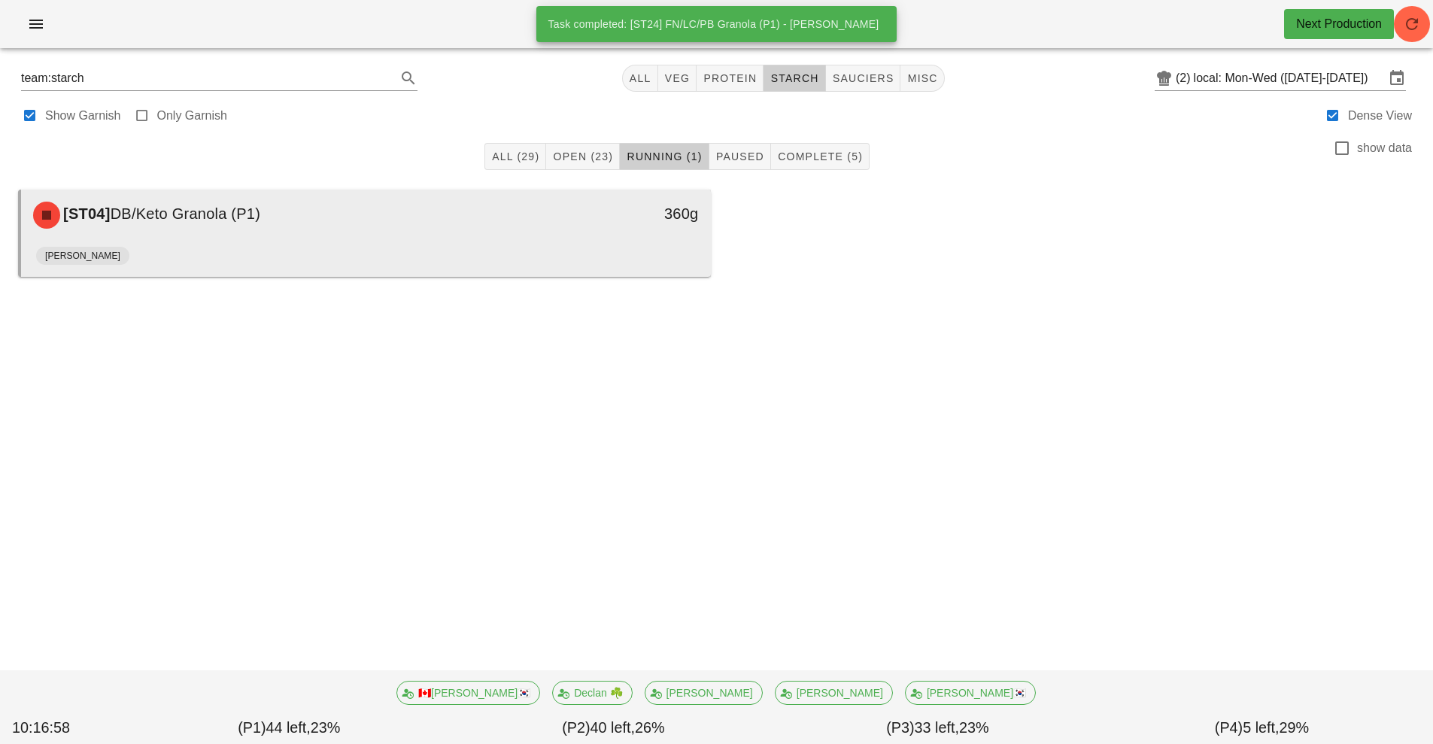
click at [404, 247] on div "[PERSON_NAME]" at bounding box center [366, 259] width 660 height 36
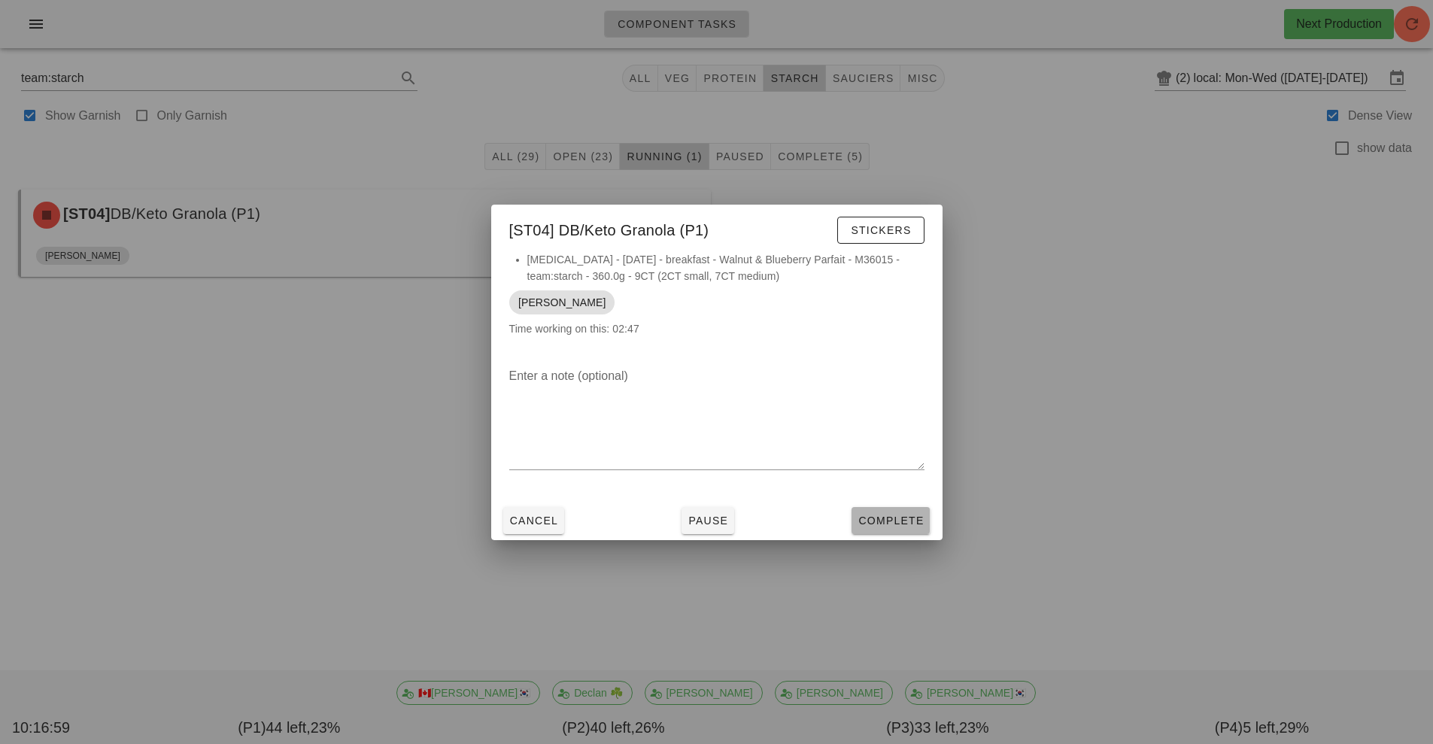
click at [883, 529] on button "Complete" at bounding box center [891, 520] width 78 height 27
